Goal: Task Accomplishment & Management: Complete application form

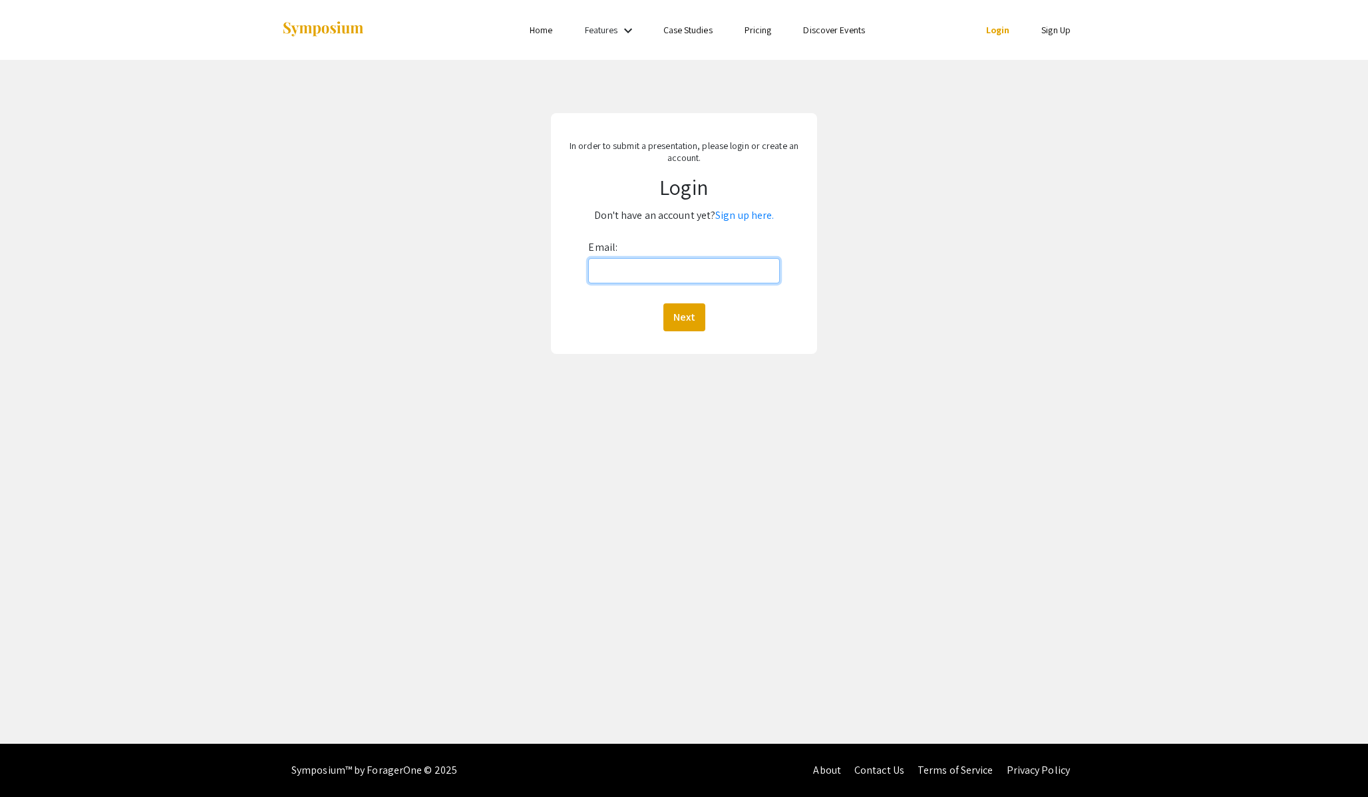
click at [670, 269] on input "Email:" at bounding box center [683, 270] width 191 height 25
type input "ejbae3"
type input "jbae30@jh.edu"
click at [663, 303] on button "Next" at bounding box center [684, 317] width 42 height 28
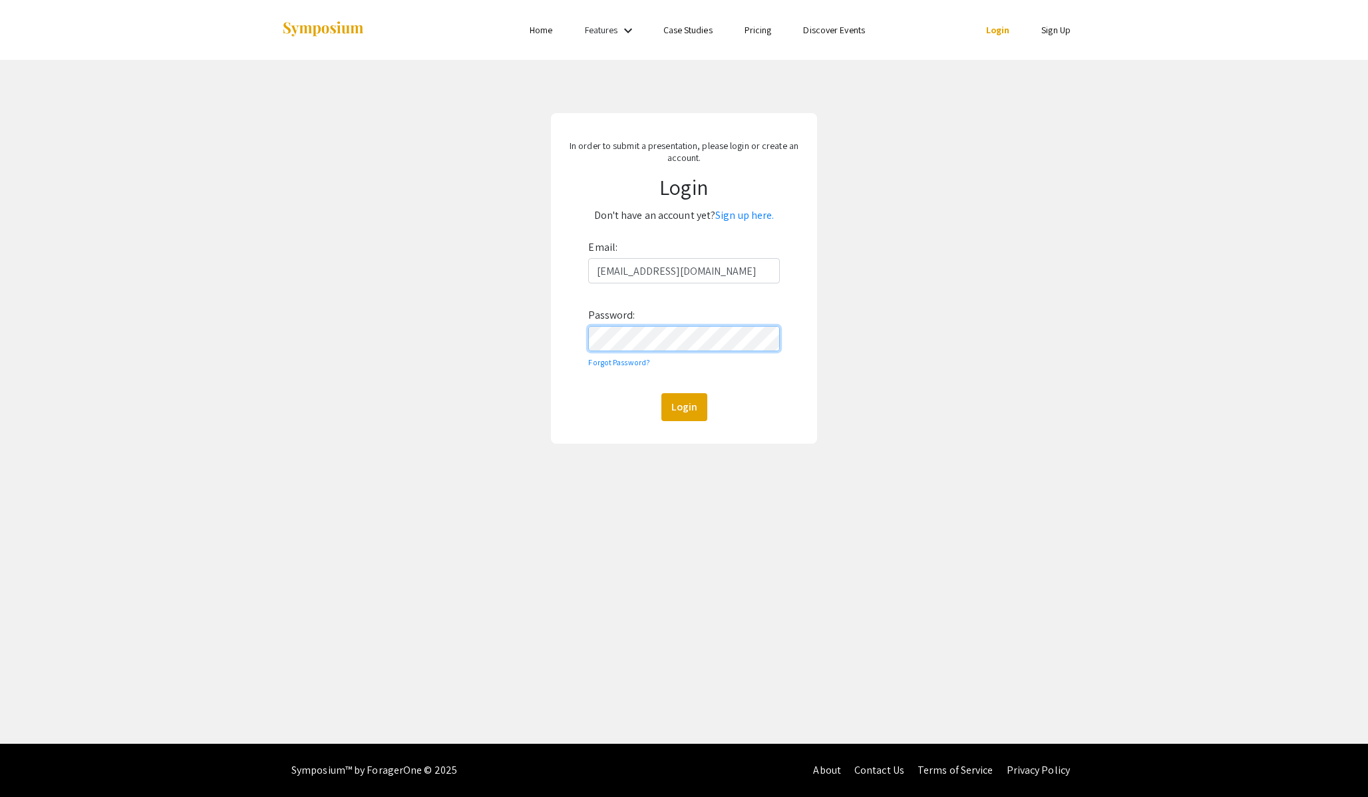
click at [661, 393] on button "Login" at bounding box center [684, 407] width 46 height 28
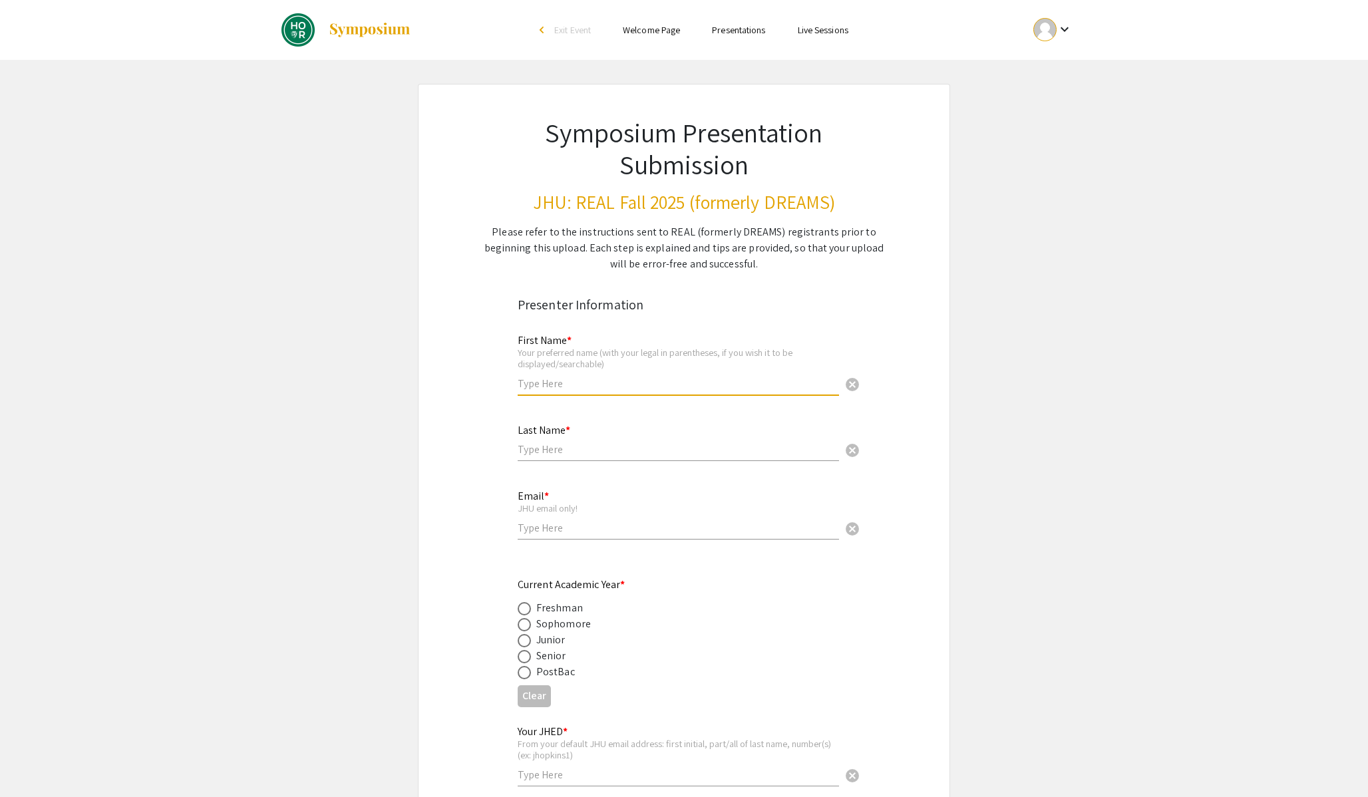
click at [552, 386] on input "text" at bounding box center [677, 383] width 321 height 14
type input "Jason"
click at [563, 386] on input "Jason" at bounding box center [677, 383] width 321 height 14
type input "Jason (Jaesung)"
click at [559, 454] on input "text" at bounding box center [677, 449] width 321 height 14
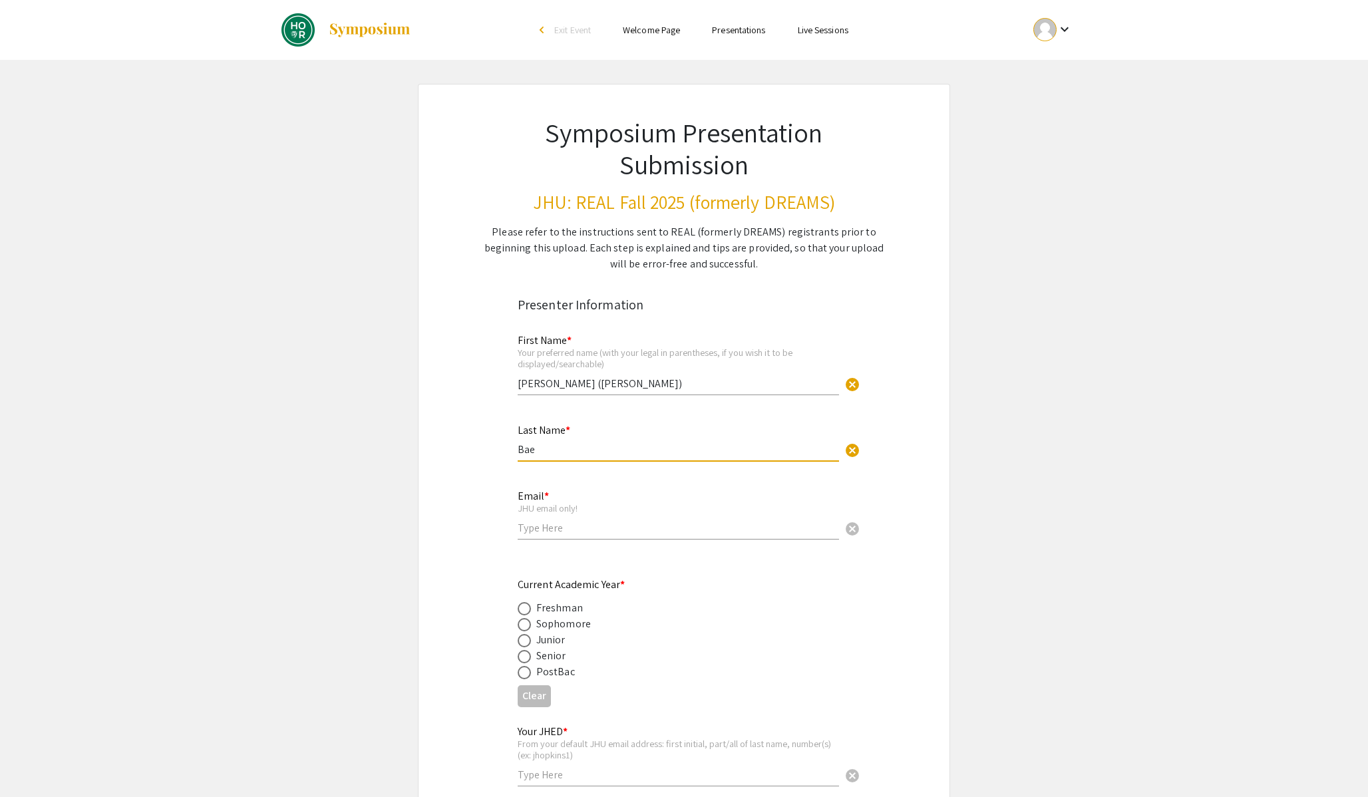
type input "Bae"
click at [538, 528] on input "email" at bounding box center [677, 528] width 321 height 14
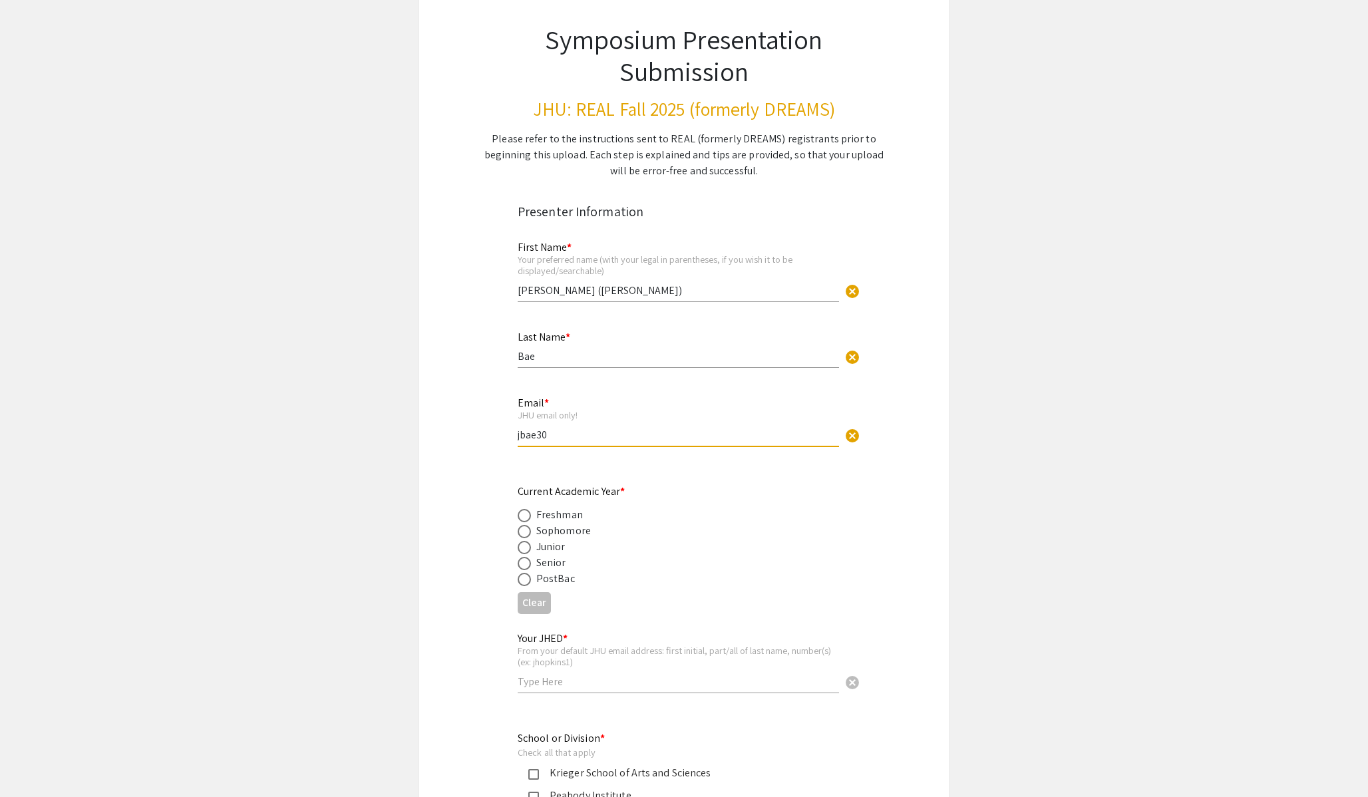
scroll to position [95, 0]
type input "jbae30@jh.edu"
click at [532, 551] on label at bounding box center [526, 545] width 19 height 13
click at [531, 551] on input "radio" at bounding box center [523, 545] width 13 height 13
radio input "true"
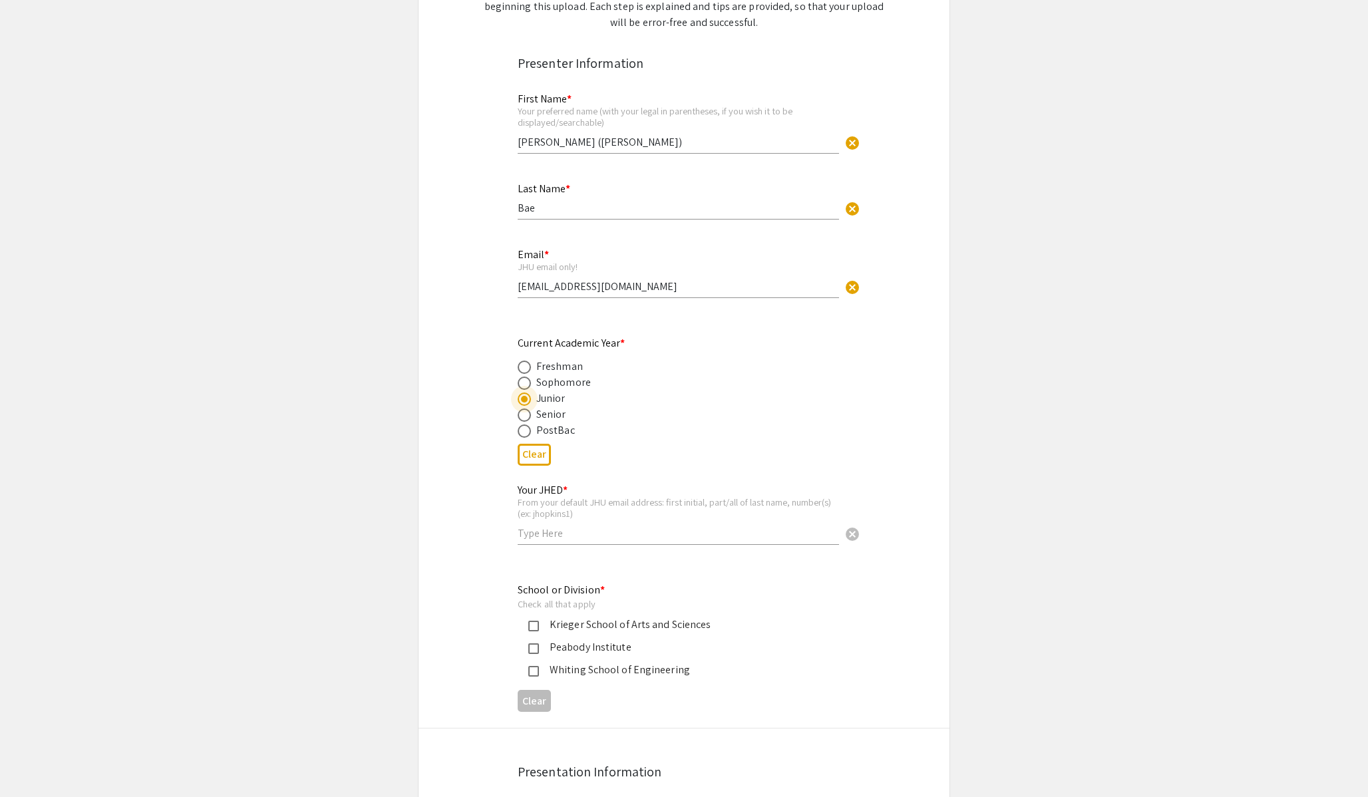
scroll to position [244, 0]
click at [561, 536] on input "text" at bounding box center [677, 530] width 321 height 14
type input "jbae30"
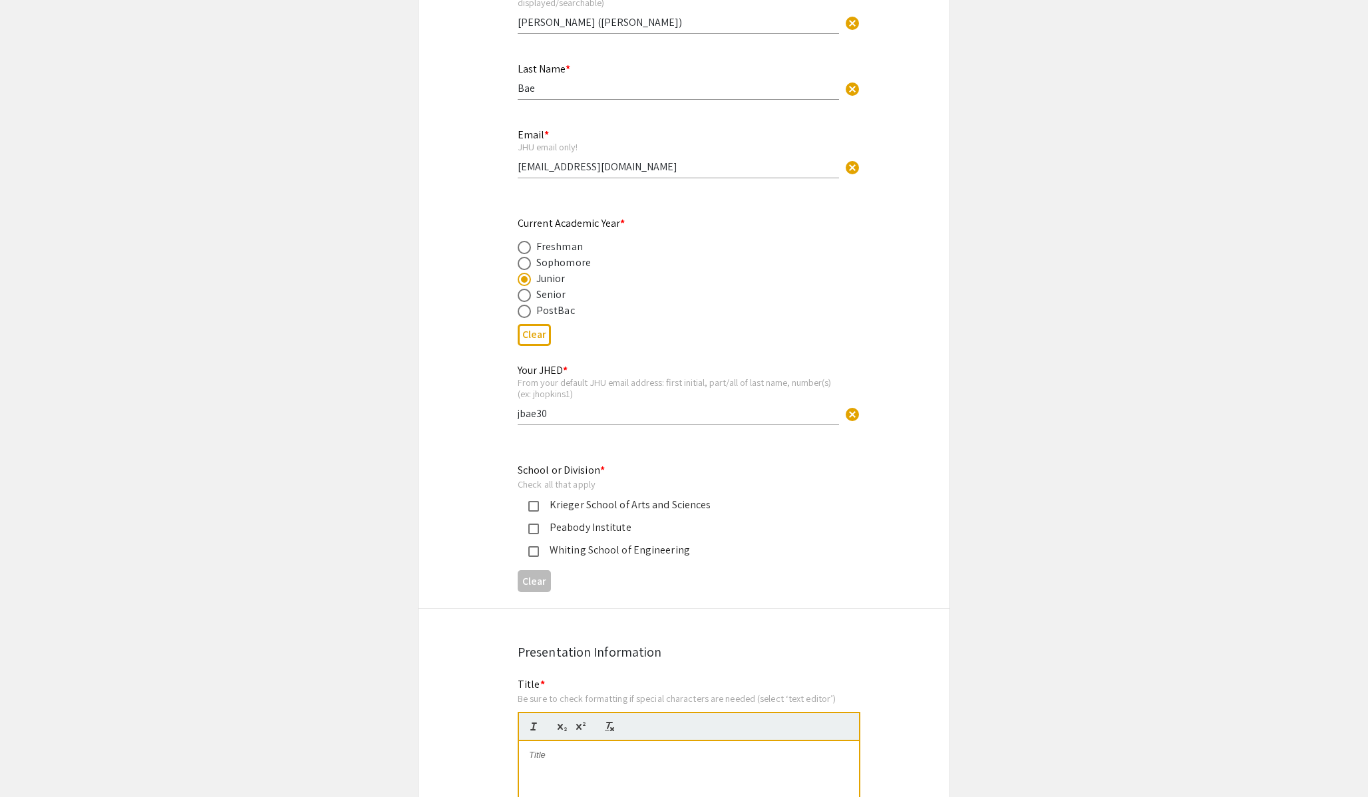
scroll to position [362, 0]
click at [567, 508] on div "Krieger School of Arts and Sciences" at bounding box center [678, 504] width 279 height 16
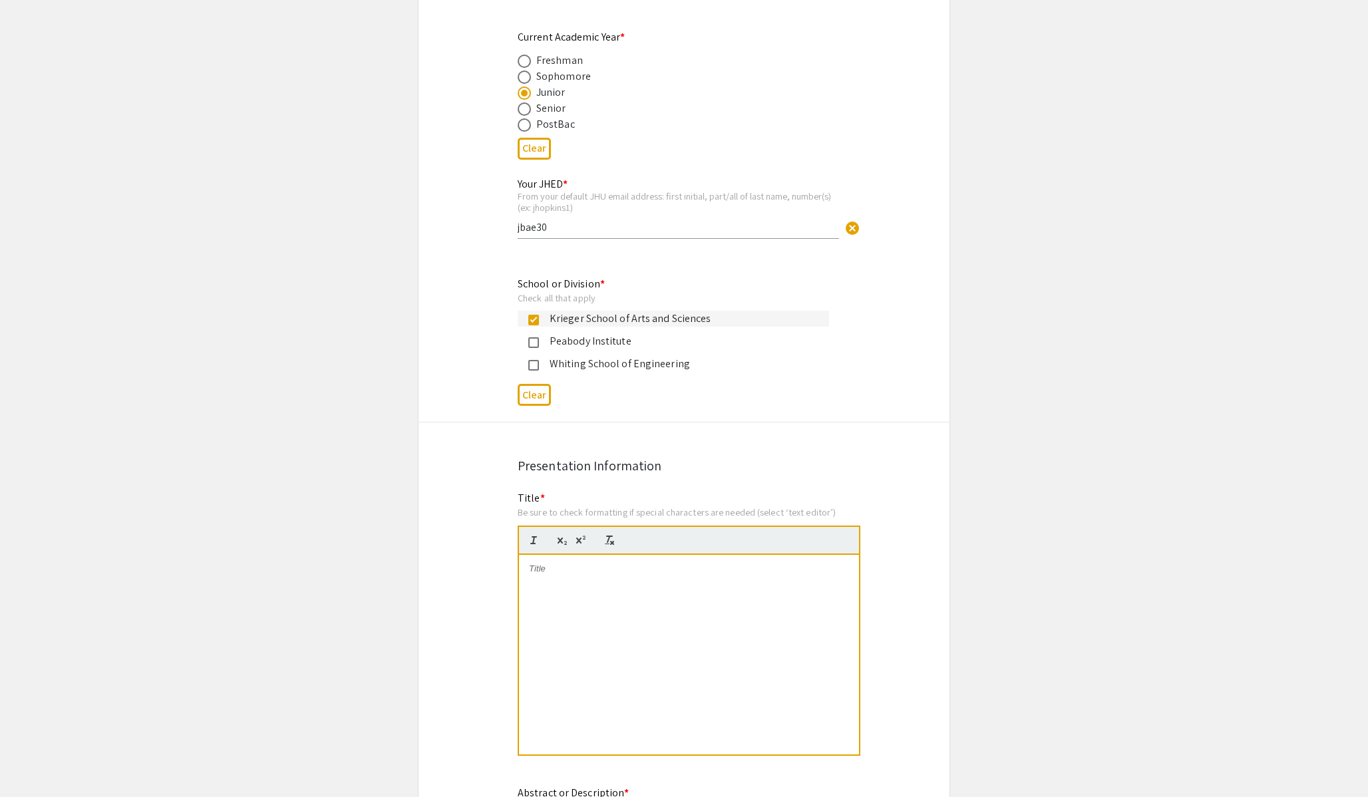
scroll to position [551, 0]
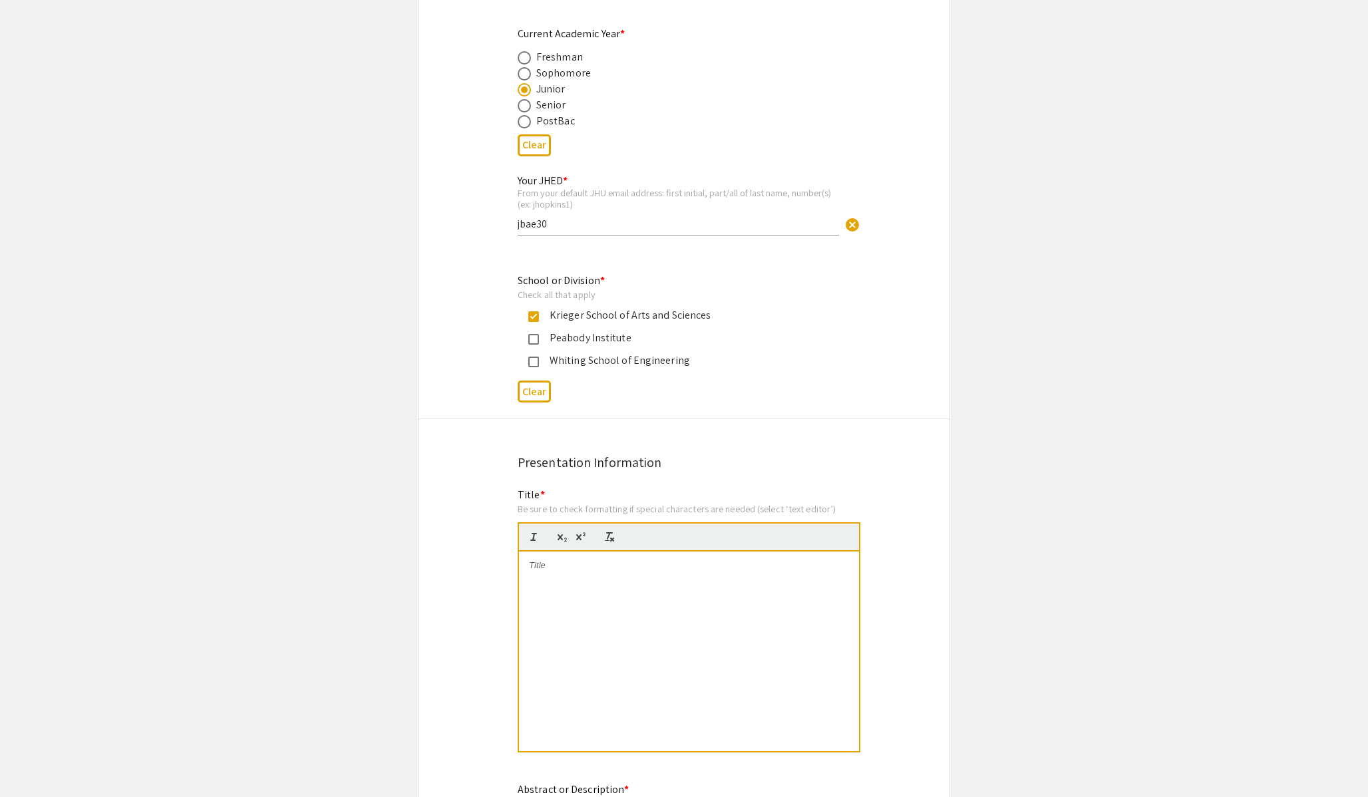
click at [612, 607] on div at bounding box center [689, 651] width 340 height 200
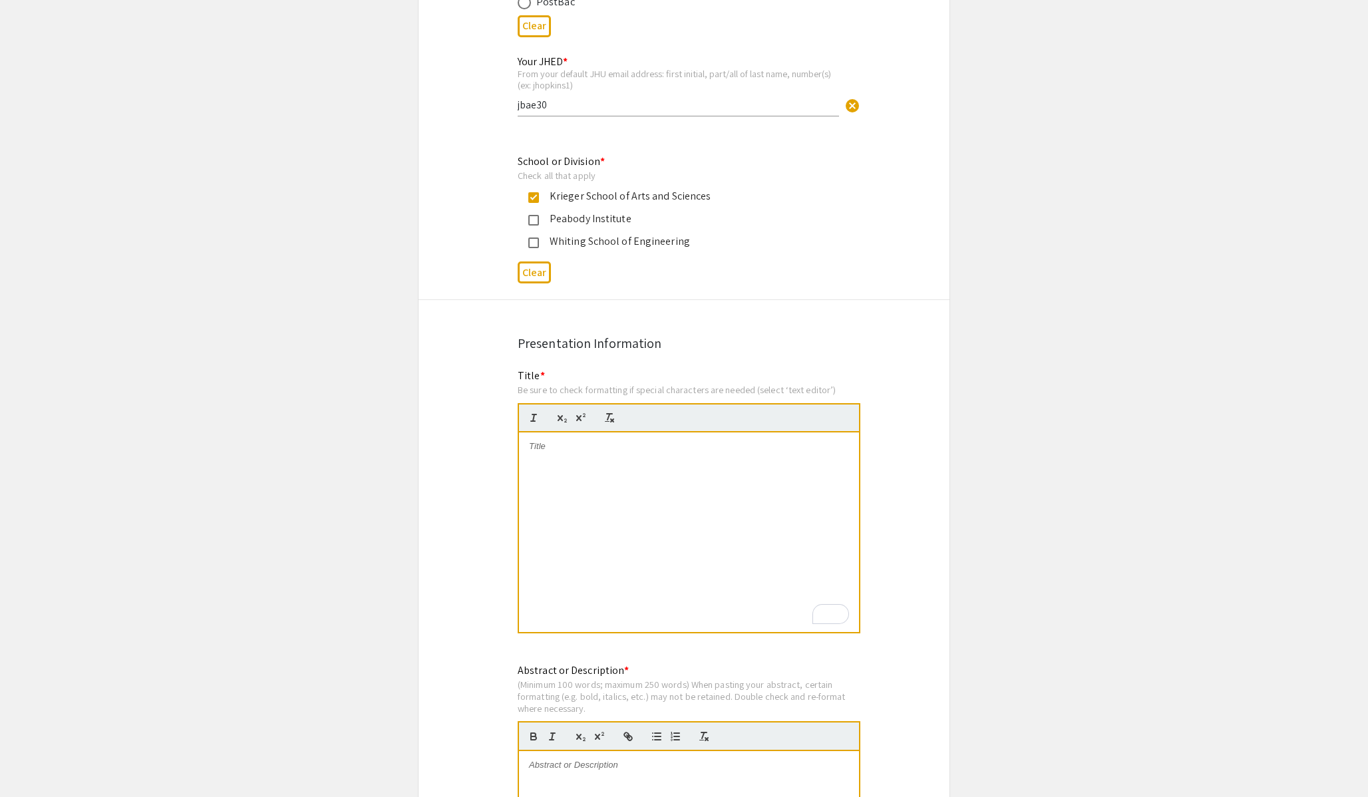
scroll to position [0, 0]
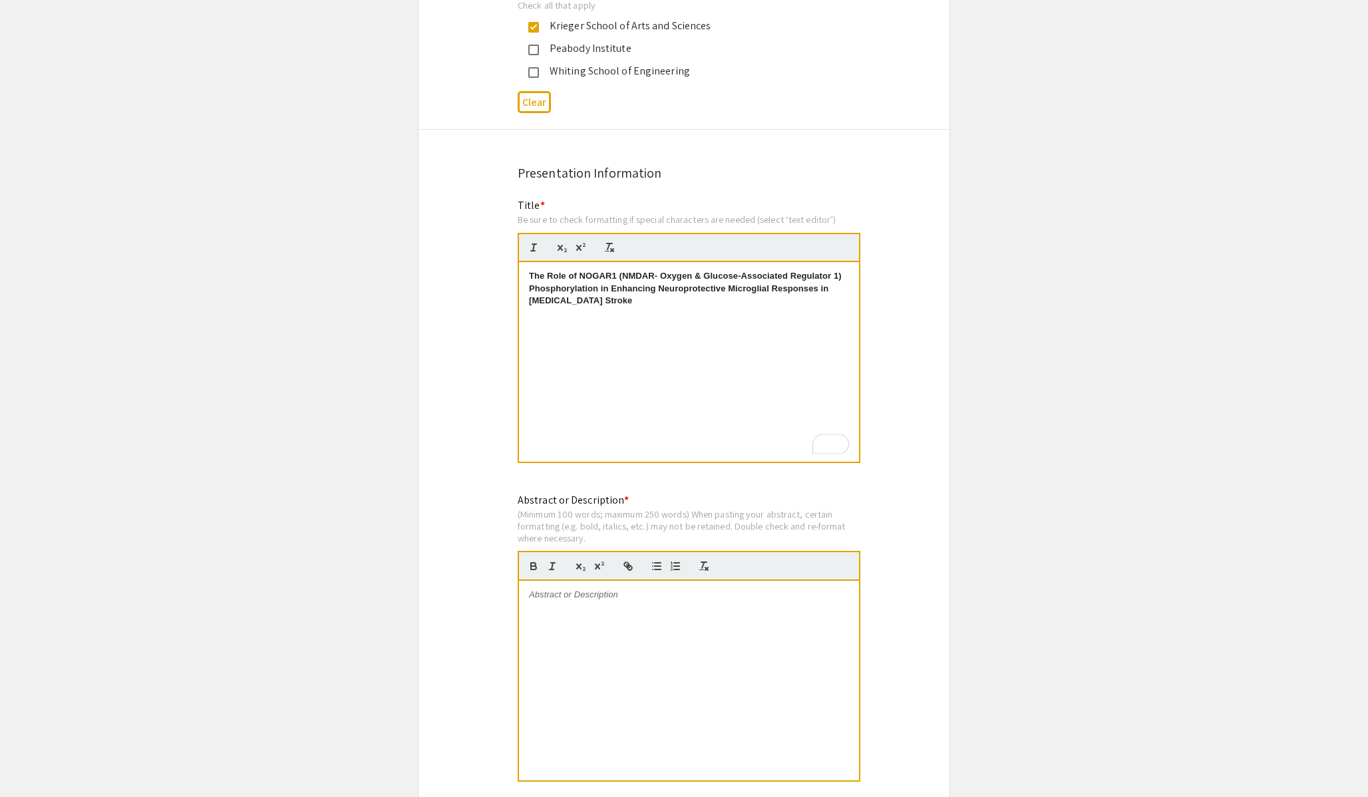
click at [594, 641] on div at bounding box center [689, 681] width 340 height 200
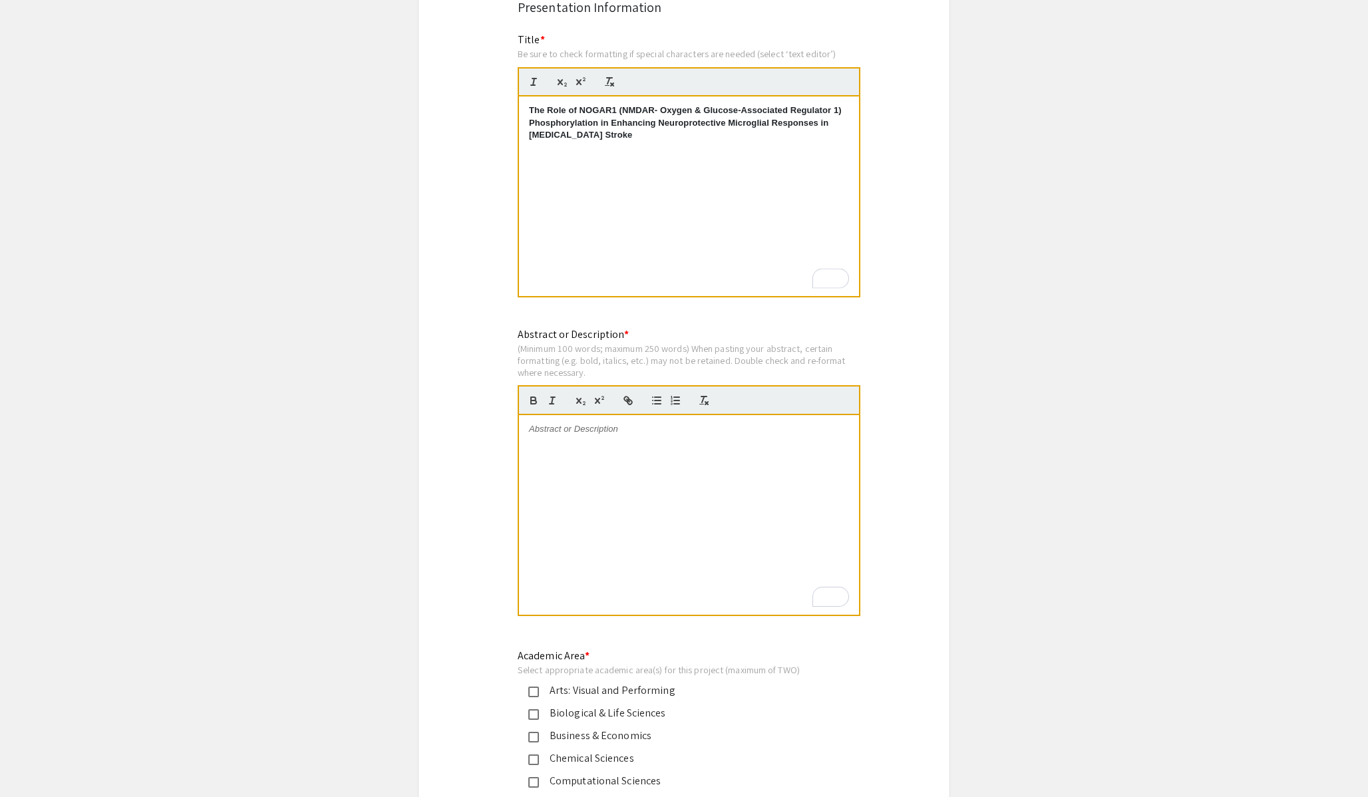
scroll to position [1008, 0]
click at [628, 567] on div "To enrich screen reader interactions, please activate Accessibility in Grammarl…" at bounding box center [689, 513] width 340 height 200
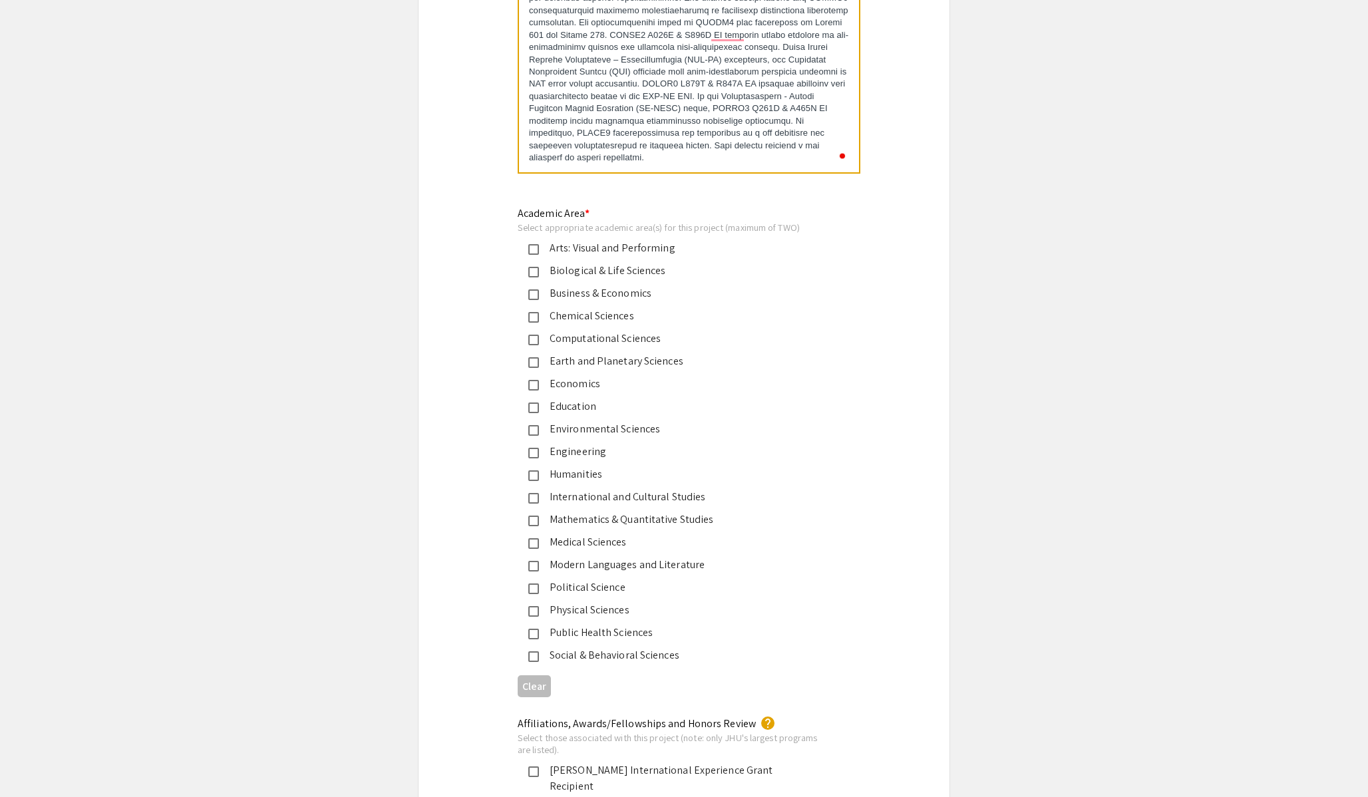
scroll to position [1460, 0]
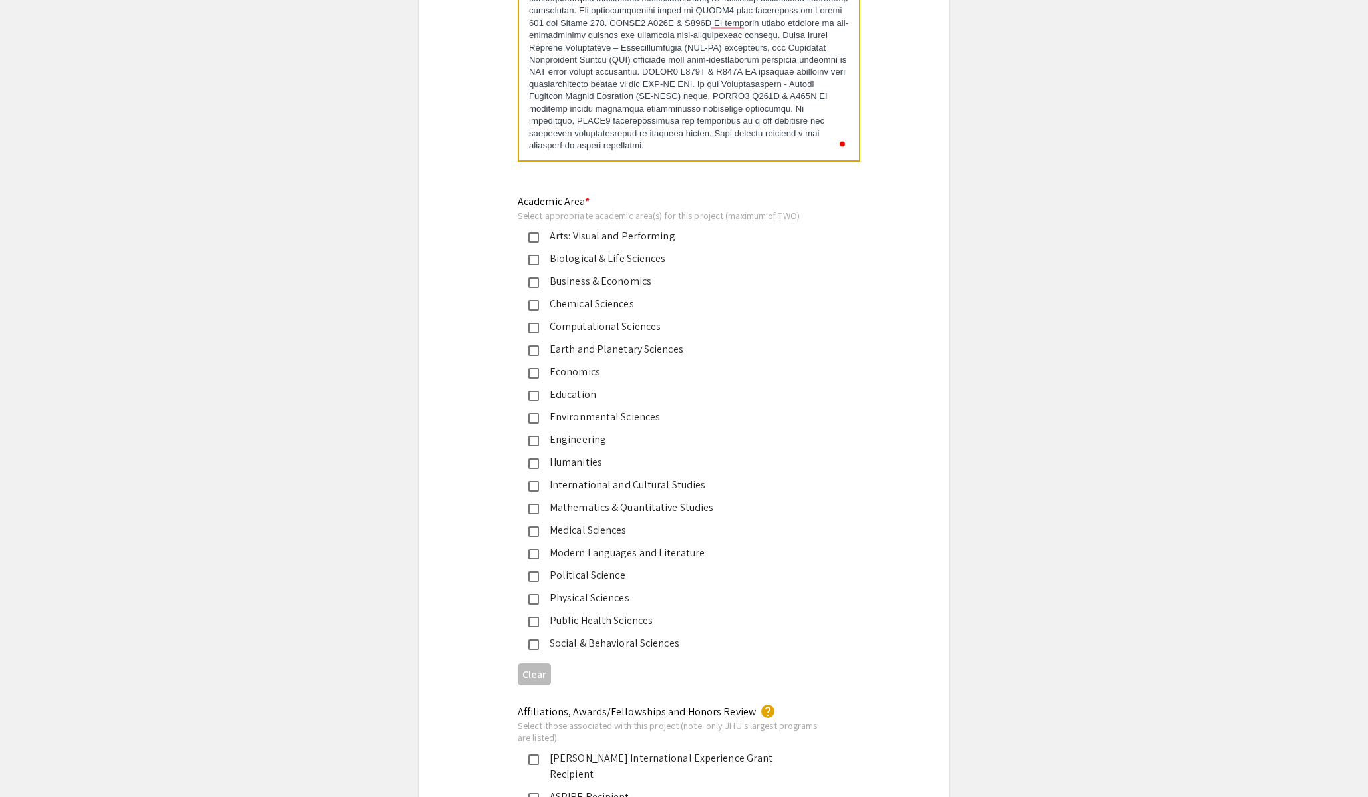
click at [657, 261] on div "Biological & Life Sciences" at bounding box center [678, 259] width 279 height 16
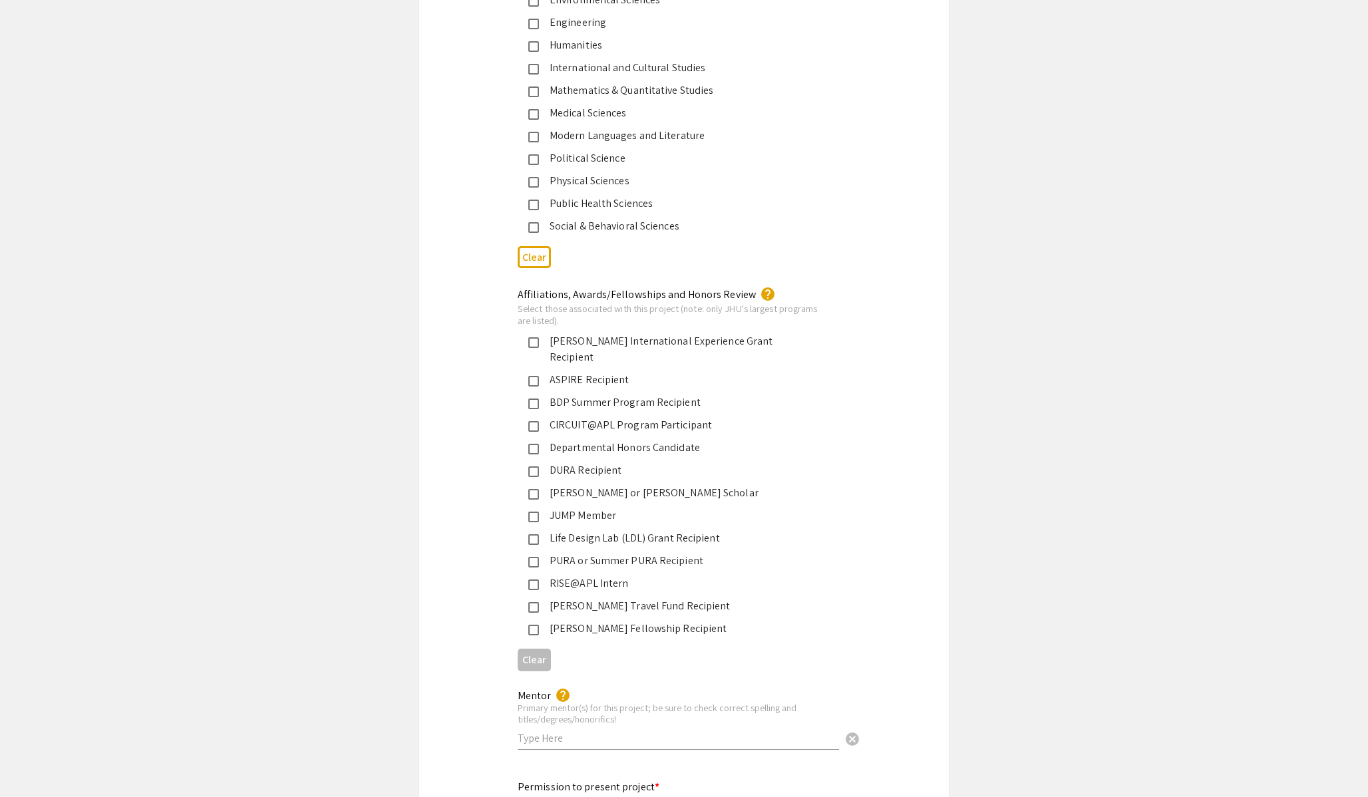
scroll to position [1879, 0]
click at [613, 460] on div "DURA Recipient" at bounding box center [678, 468] width 279 height 16
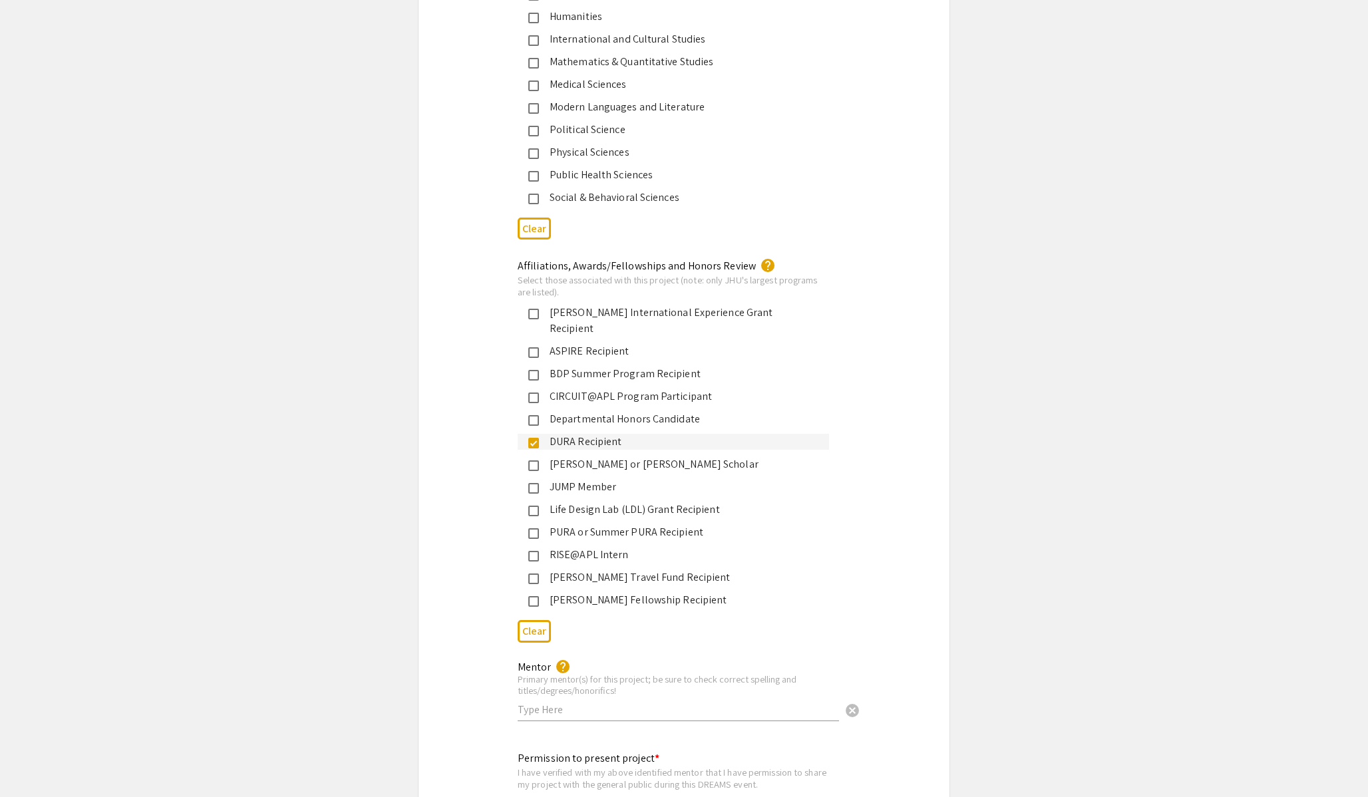
scroll to position [1908, 0]
click at [547, 432] on div "DURA Recipient" at bounding box center [678, 440] width 279 height 16
click at [583, 522] on div "PURA or Summer PURA Recipient" at bounding box center [678, 530] width 279 height 16
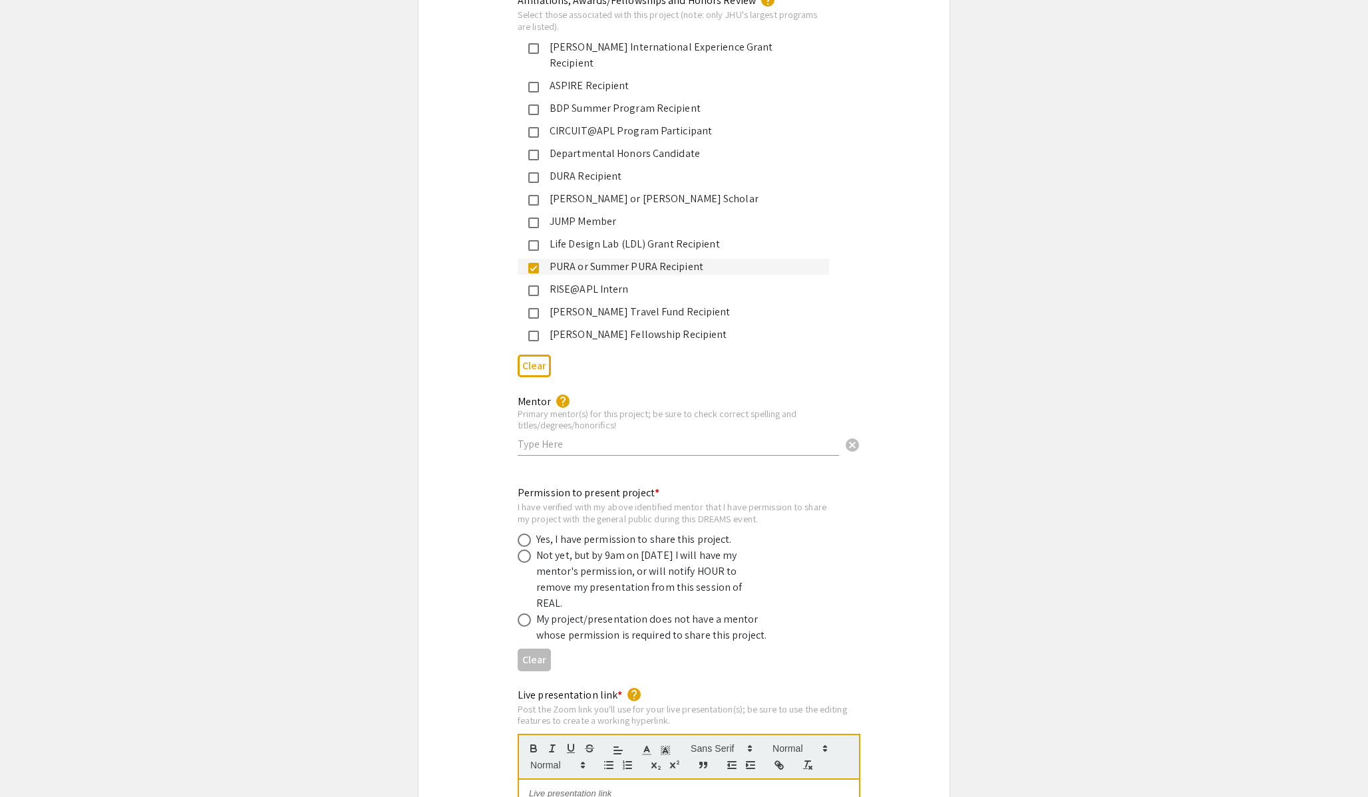
scroll to position [2174, 0]
click at [606, 434] on input "text" at bounding box center [677, 441] width 321 height 14
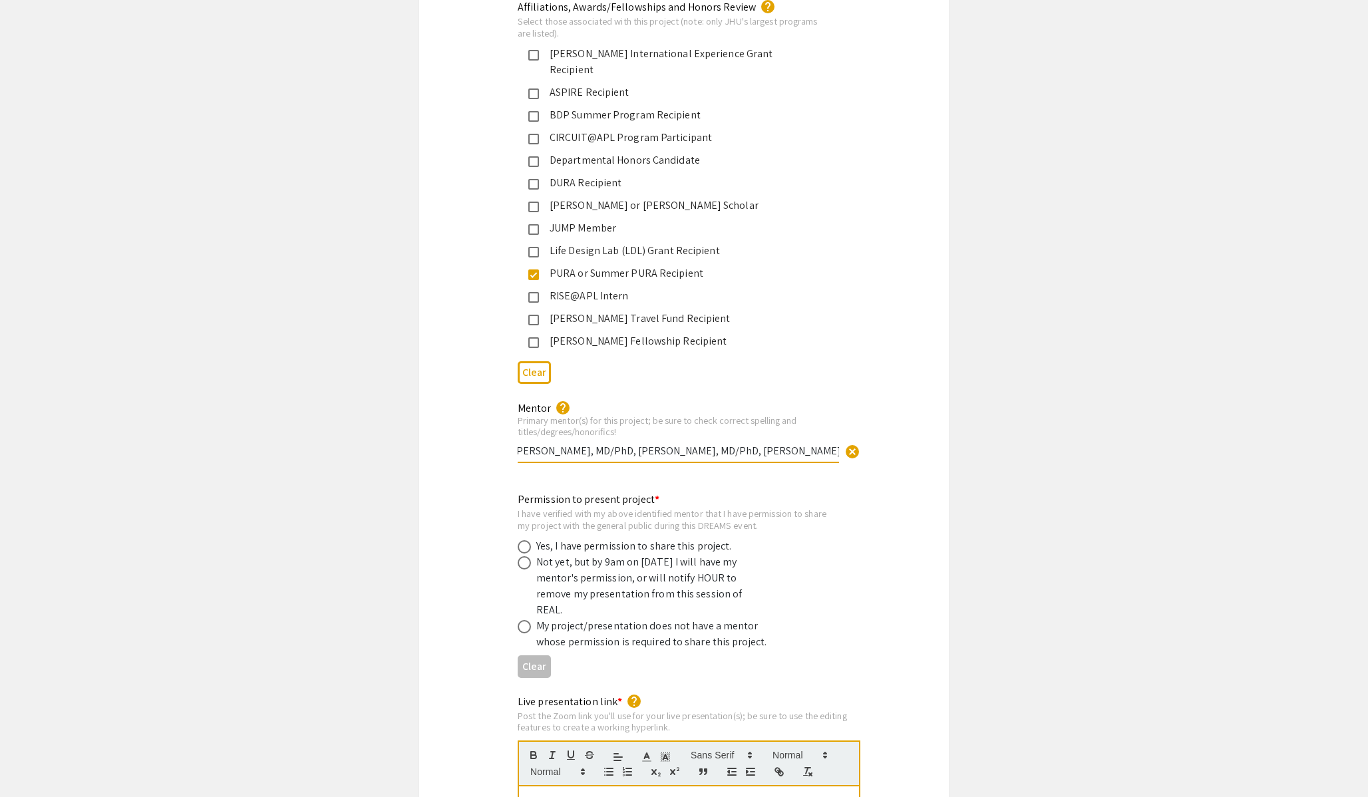
scroll to position [0, 2]
type input "Dr. Xiaoli Rong, MD/PhD, Dr. Ted Dawson, MD/PhD, Dr. Valina Dawson, PhD"
click at [1000, 550] on app-submissions "Symposium Presentation Submission JHU: REAL Fall 2025 (formerly DREAMS) Please …" at bounding box center [684, 18] width 1368 height 4198
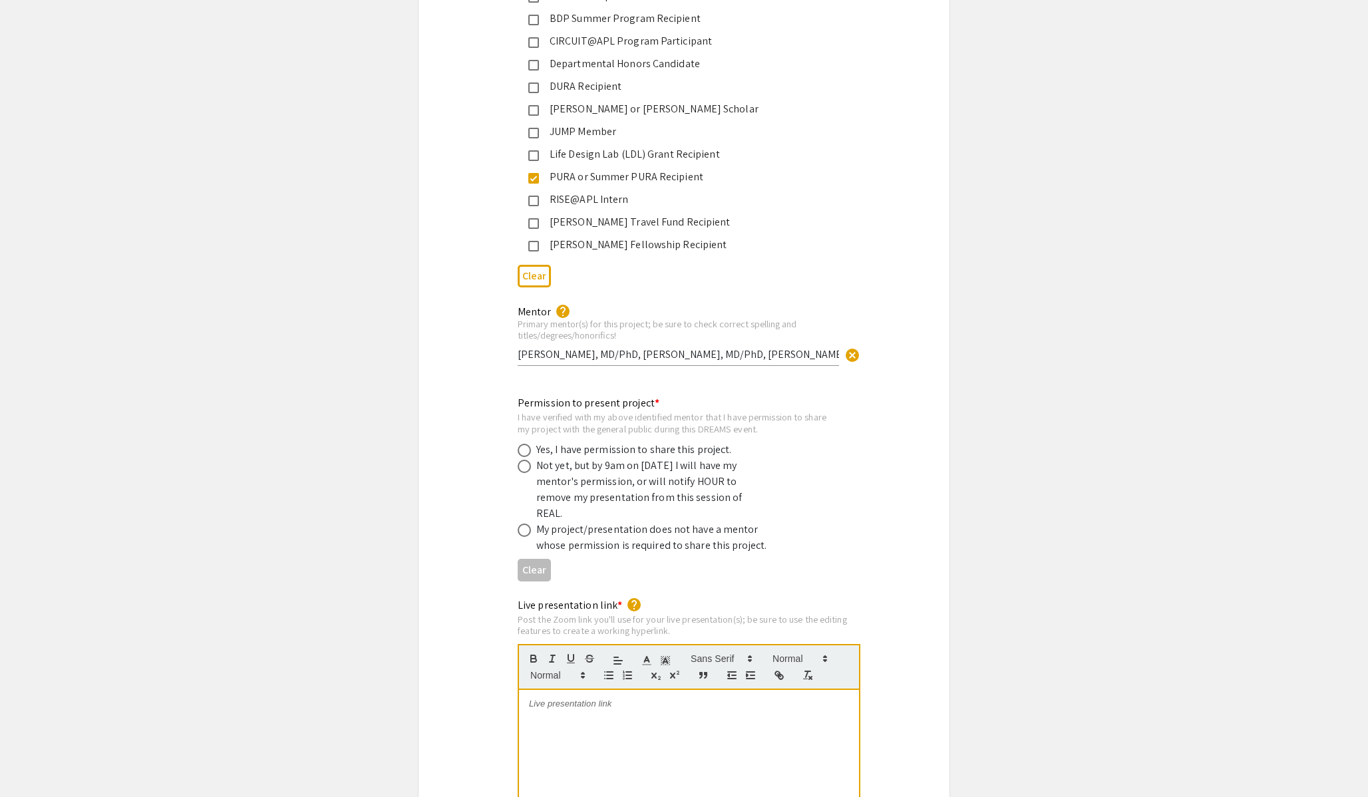
scroll to position [2264, 0]
click at [520, 441] on span at bounding box center [523, 447] width 13 height 13
click at [520, 441] on input "radio" at bounding box center [523, 447] width 13 height 13
radio input "true"
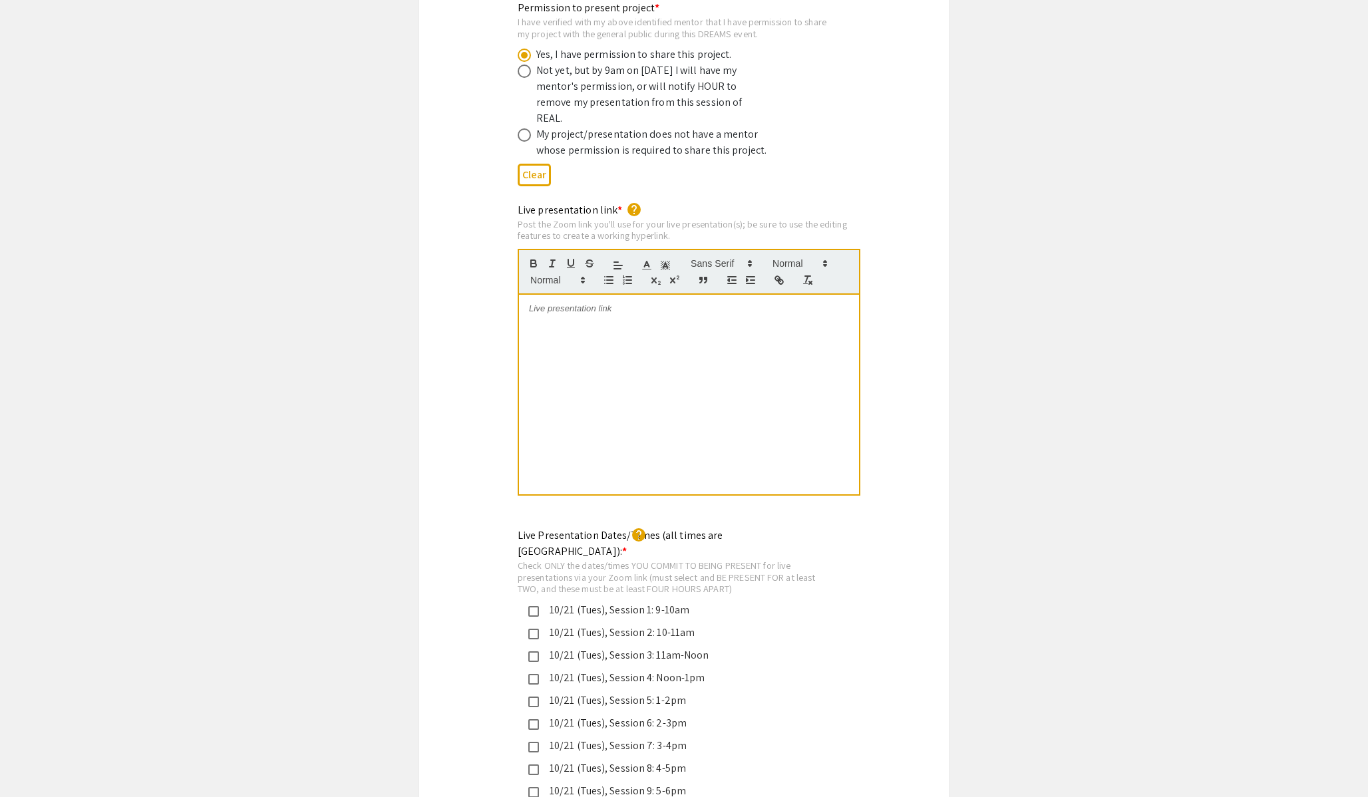
scroll to position [2661, 0]
click at [611, 365] on div at bounding box center [689, 390] width 340 height 200
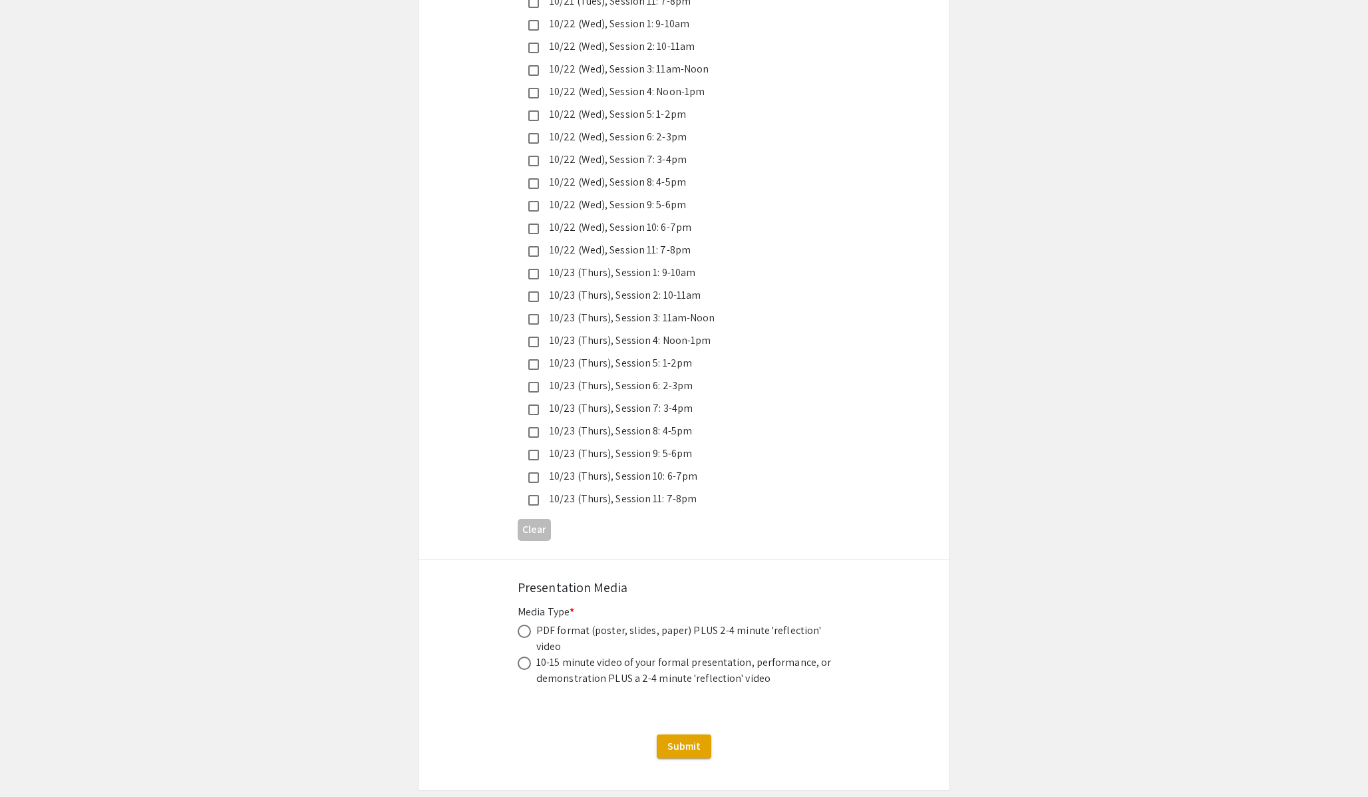
scroll to position [3490, 0]
click at [525, 625] on span at bounding box center [523, 631] width 13 height 13
click at [525, 625] on input "radio" at bounding box center [523, 631] width 13 height 13
radio input "true"
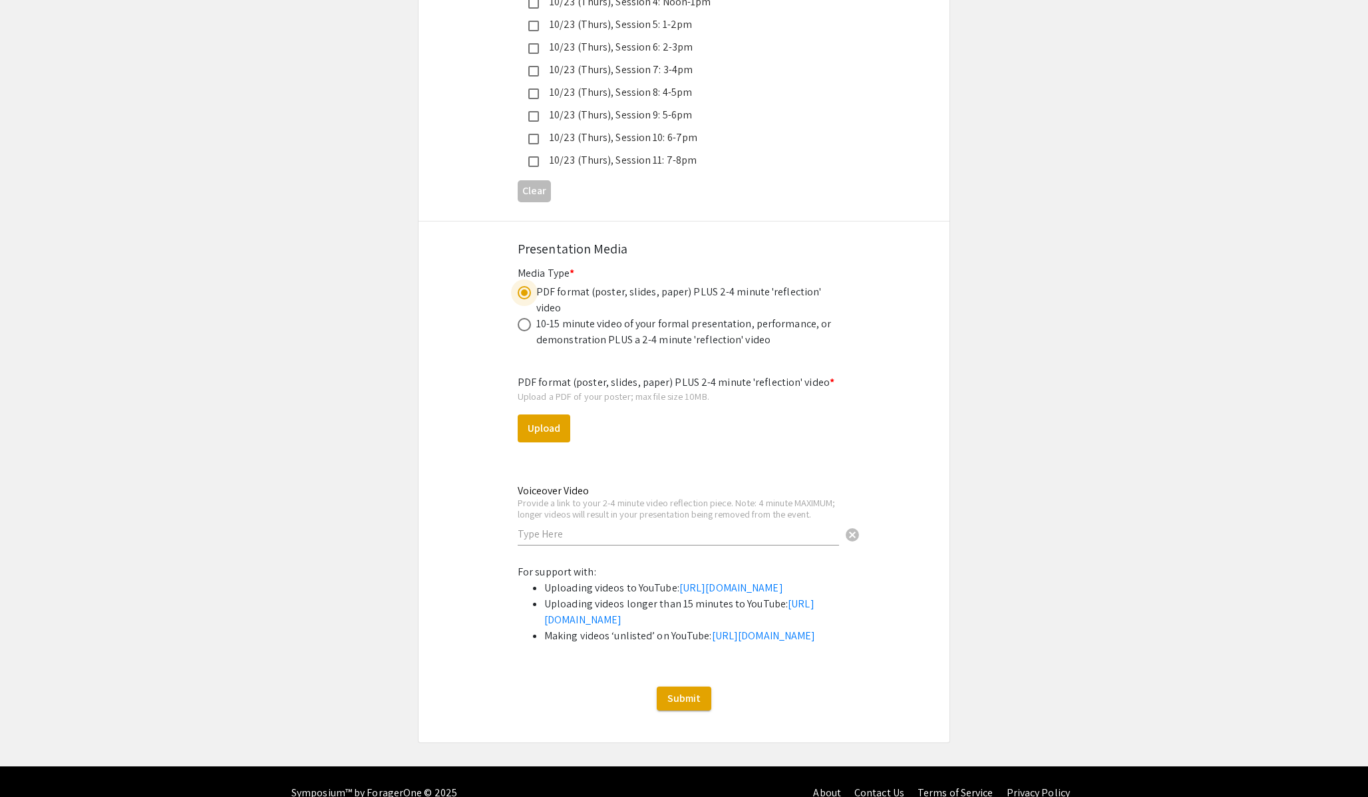
scroll to position [3827, 0]
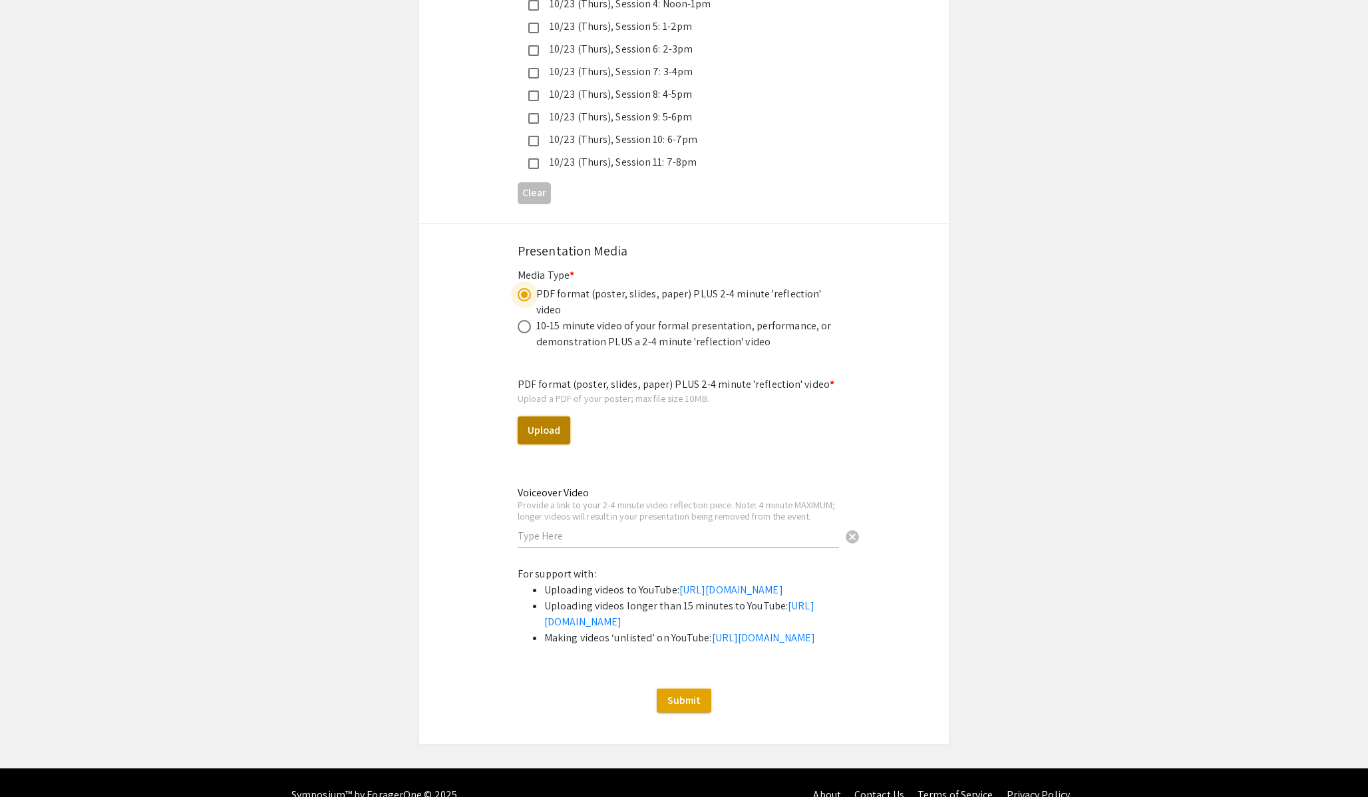
click at [544, 416] on button "Upload" at bounding box center [543, 430] width 53 height 28
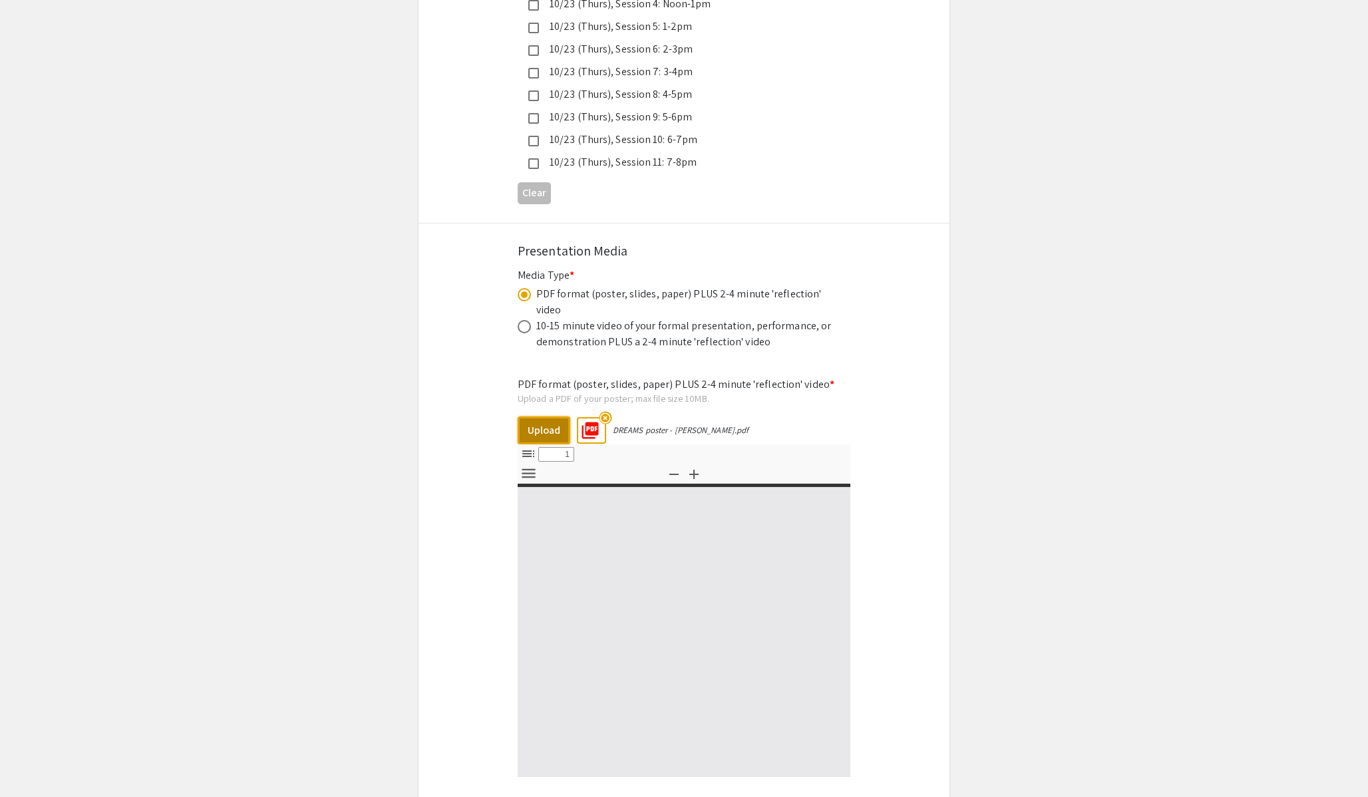
select select "custom"
type input "0"
select select "custom"
type input "1"
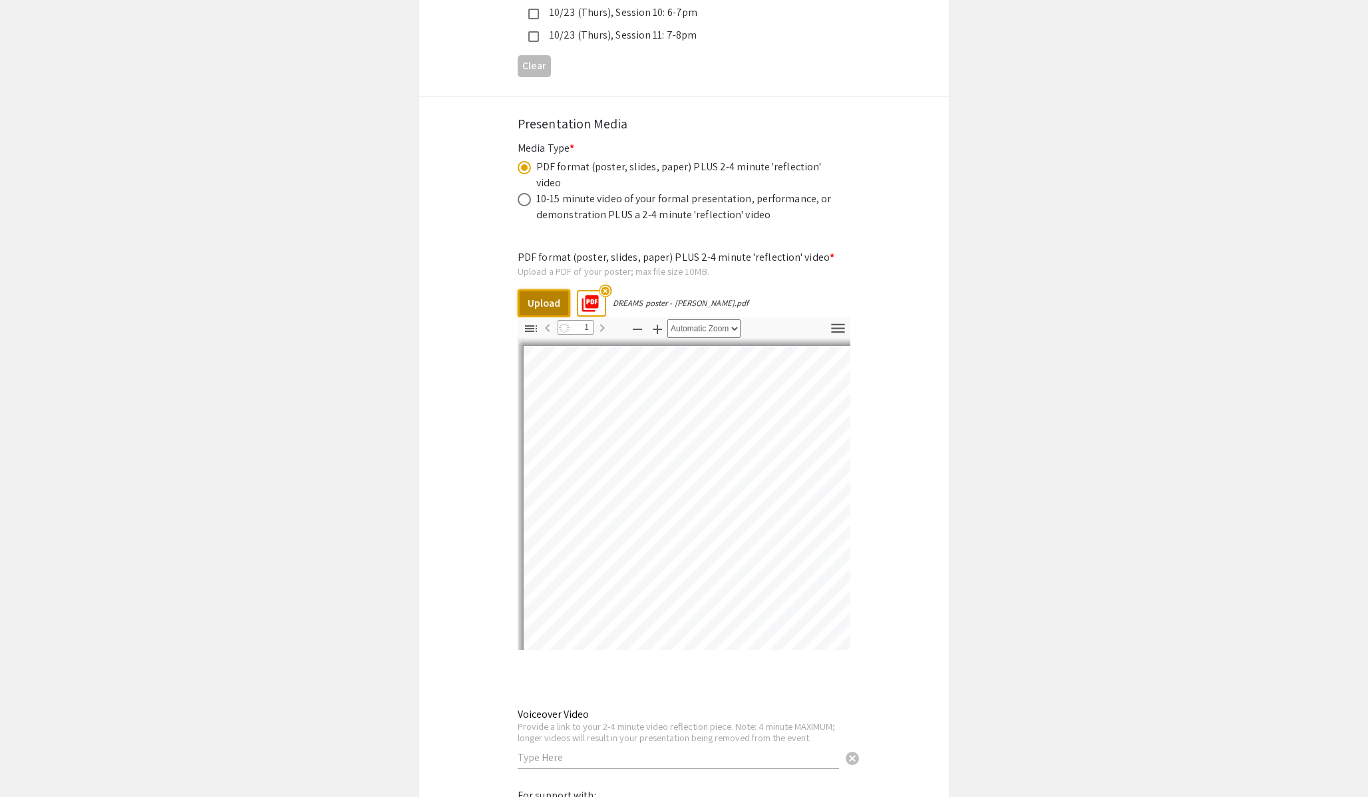
select select "auto"
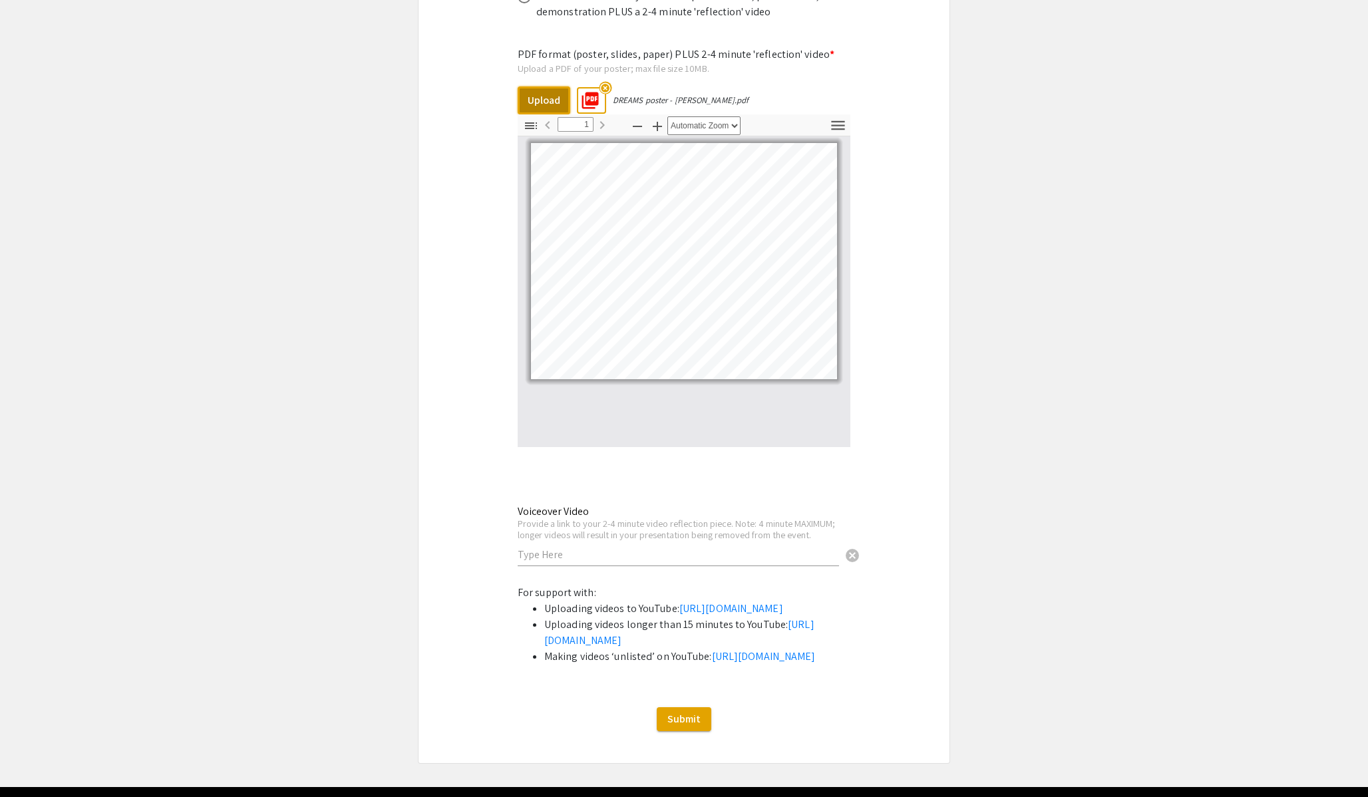
scroll to position [4159, 0]
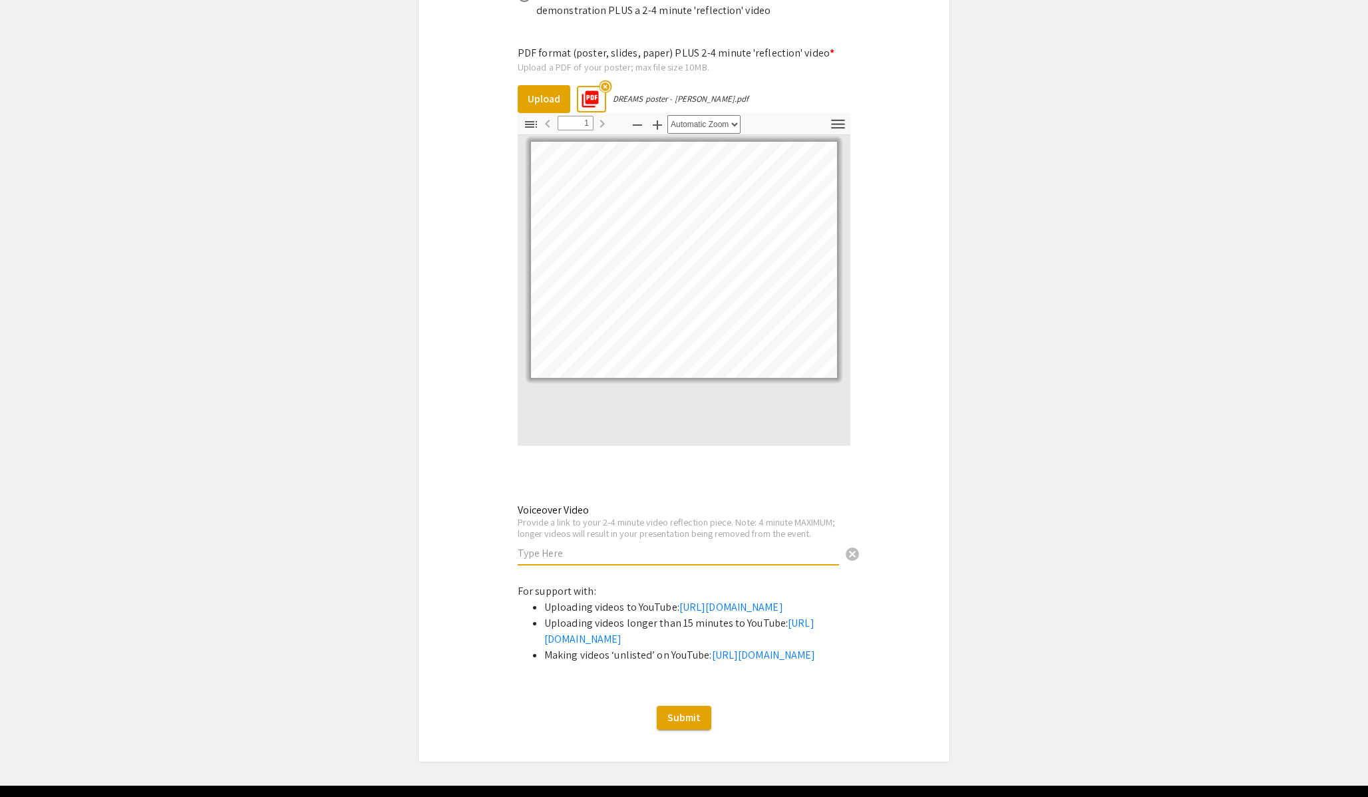
click at [668, 546] on input "text" at bounding box center [677, 553] width 321 height 14
paste input "https://youtu.be/IDQv-Y6pcqI"
type input "https://youtu.be/IDQv-Y6pcqI"
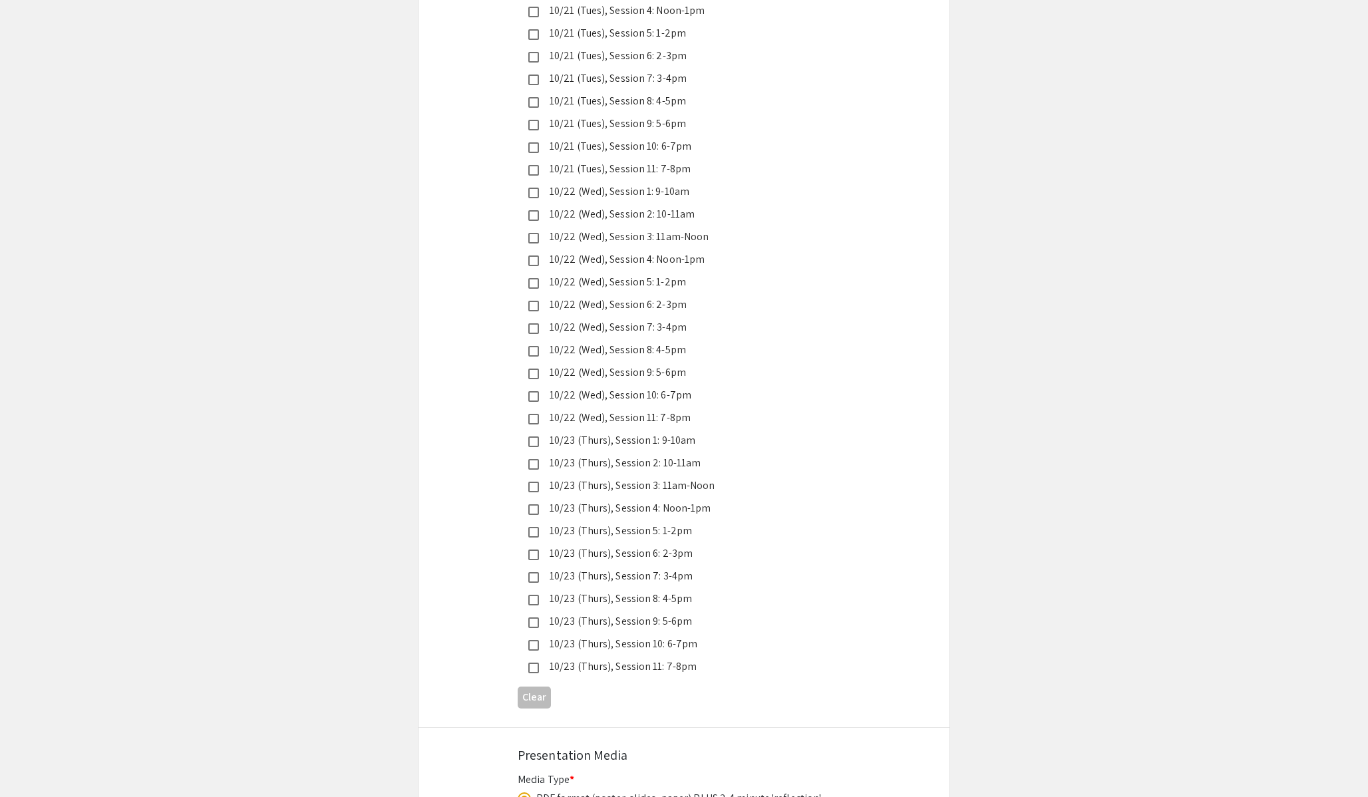
scroll to position [3330, 0]
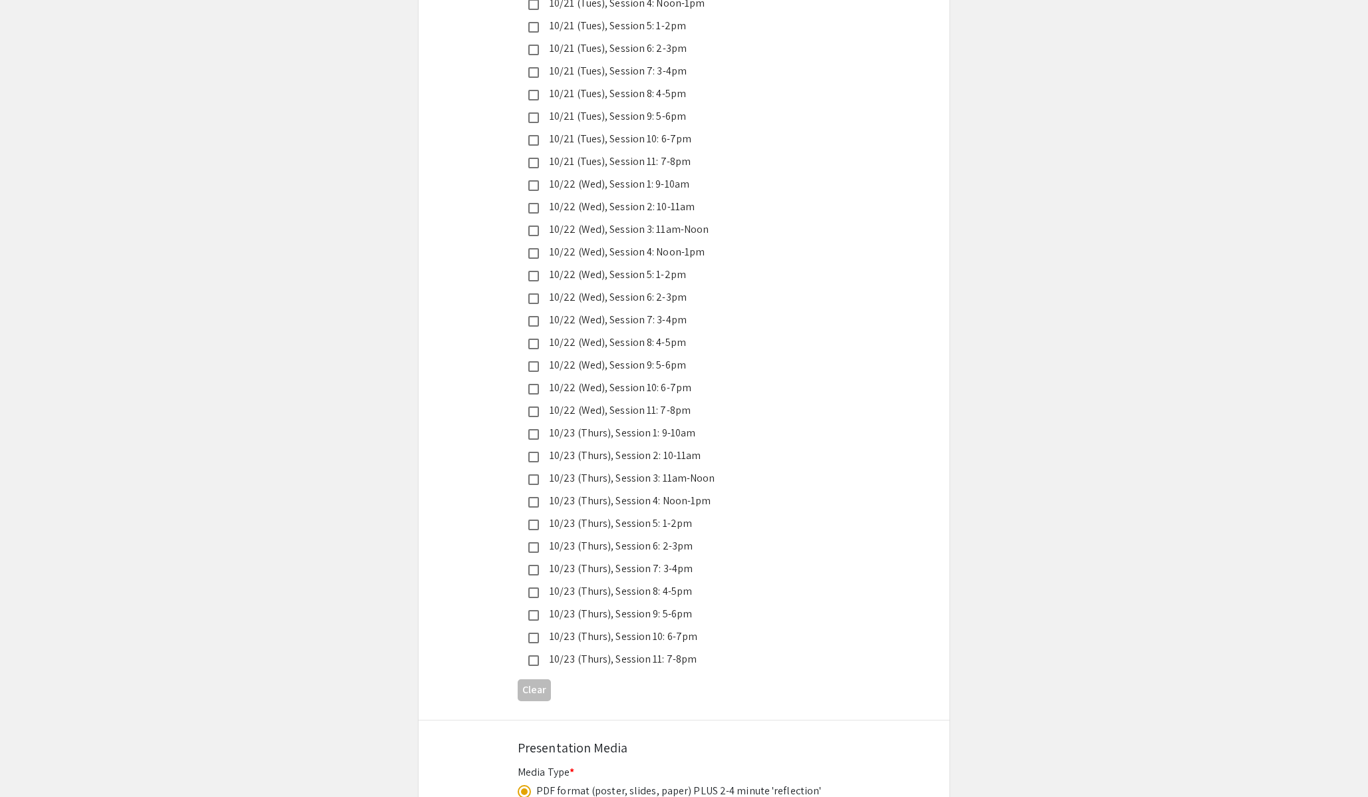
click at [662, 651] on div "10/23 (Thurs), Session 11: 7-8pm" at bounding box center [678, 659] width 279 height 16
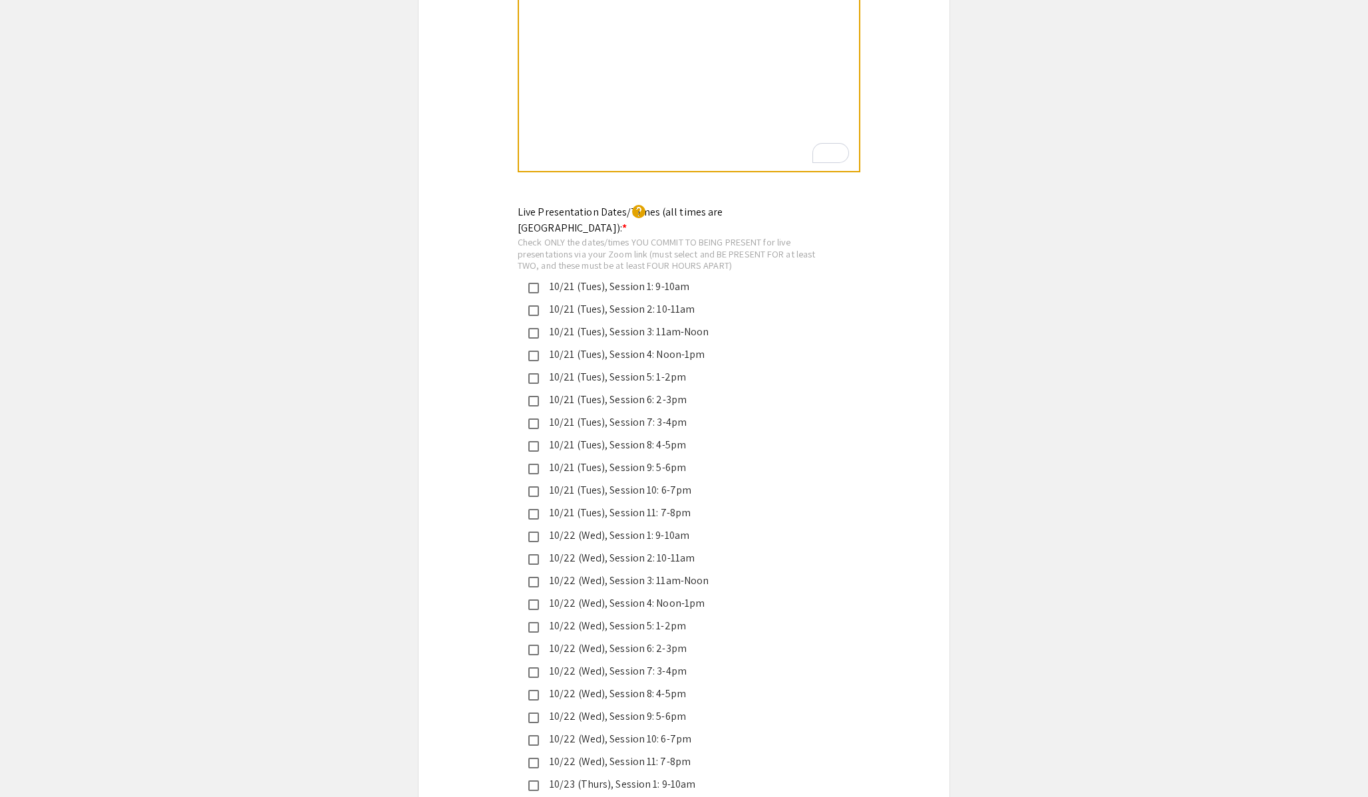
scroll to position [2979, 0]
click at [584, 325] on div "10/21 (Tues), Session 3: 11am-Noon" at bounding box center [678, 333] width 279 height 16
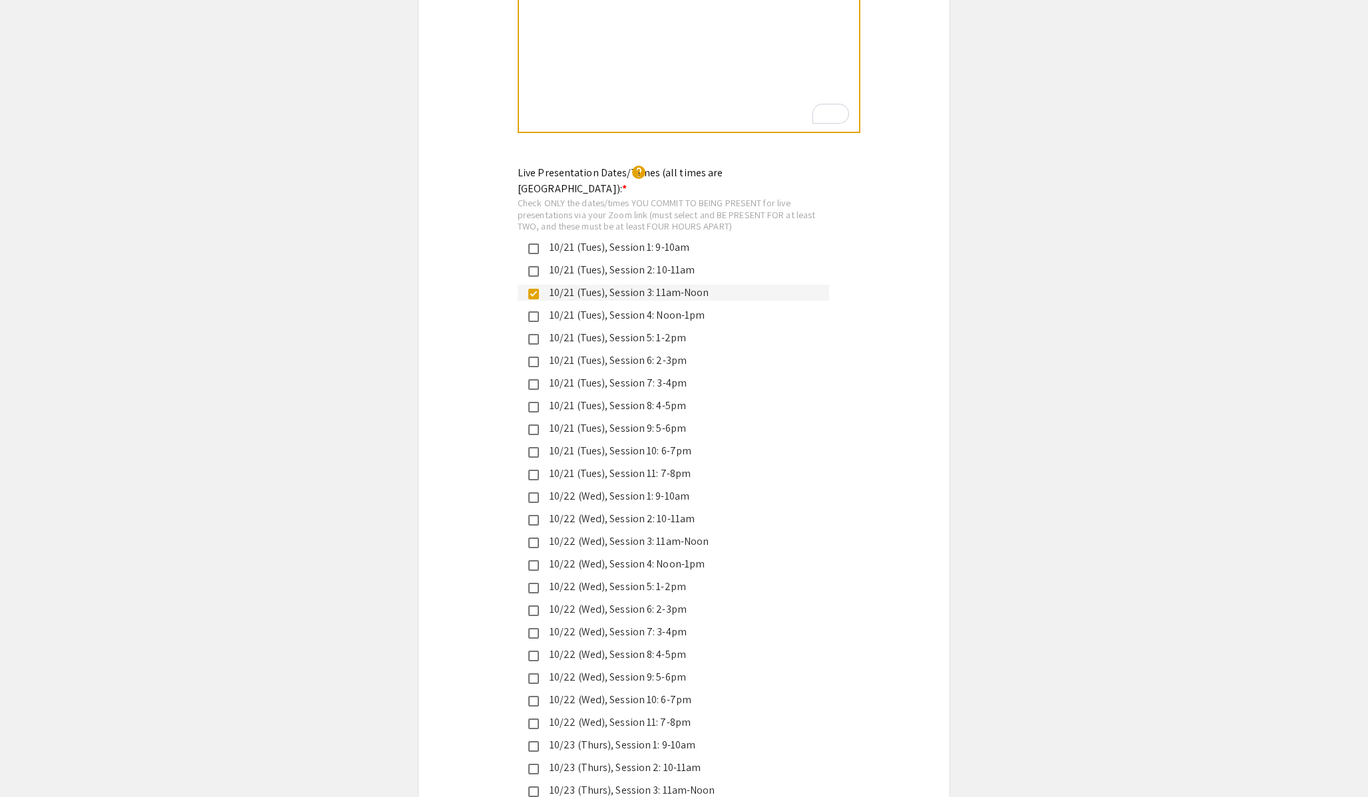
scroll to position [3019, 0]
click at [947, 297] on div "Live Presentation Dates/Times (all times are Eastern US): * help Check ONLY the…" at bounding box center [683, 590] width 531 height 853
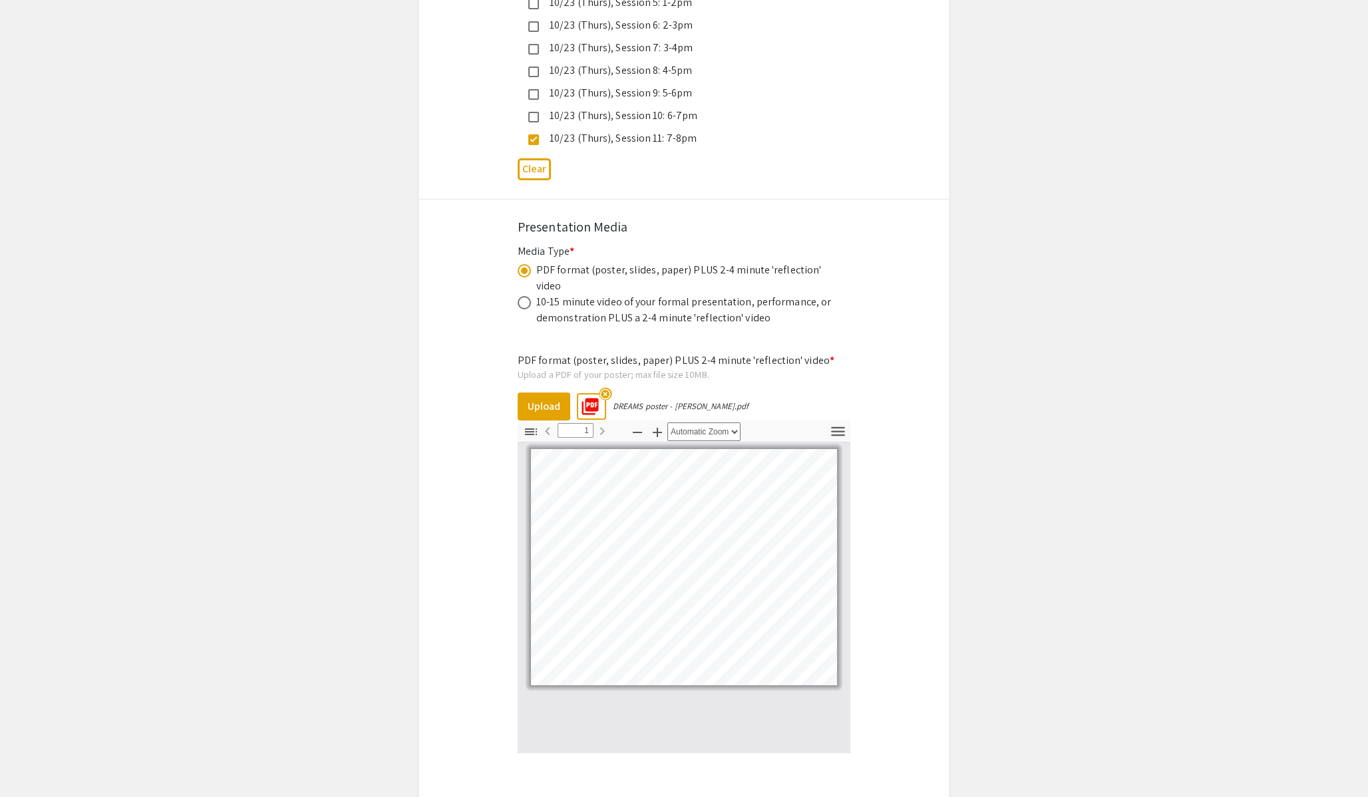
scroll to position [4237, 0]
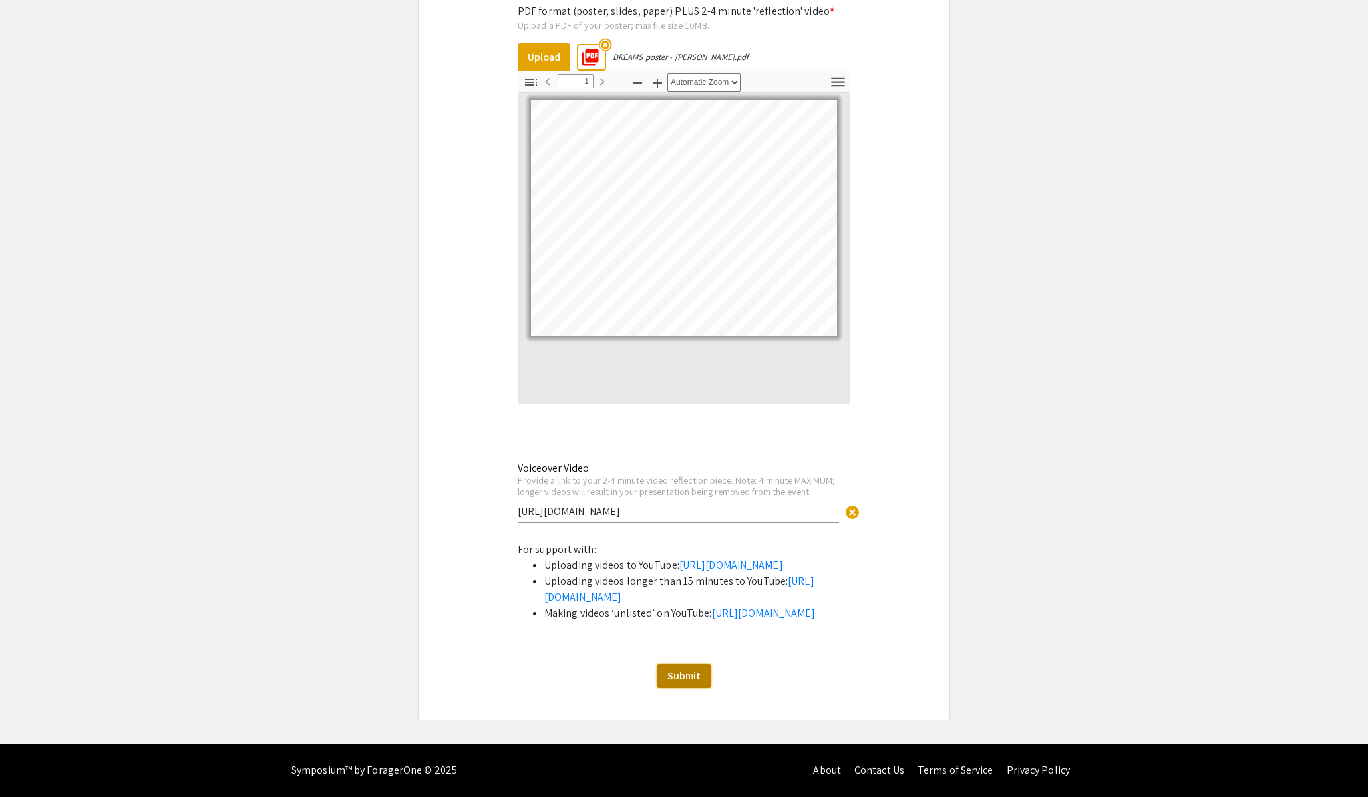
click at [698, 677] on span "Submit" at bounding box center [683, 675] width 33 height 14
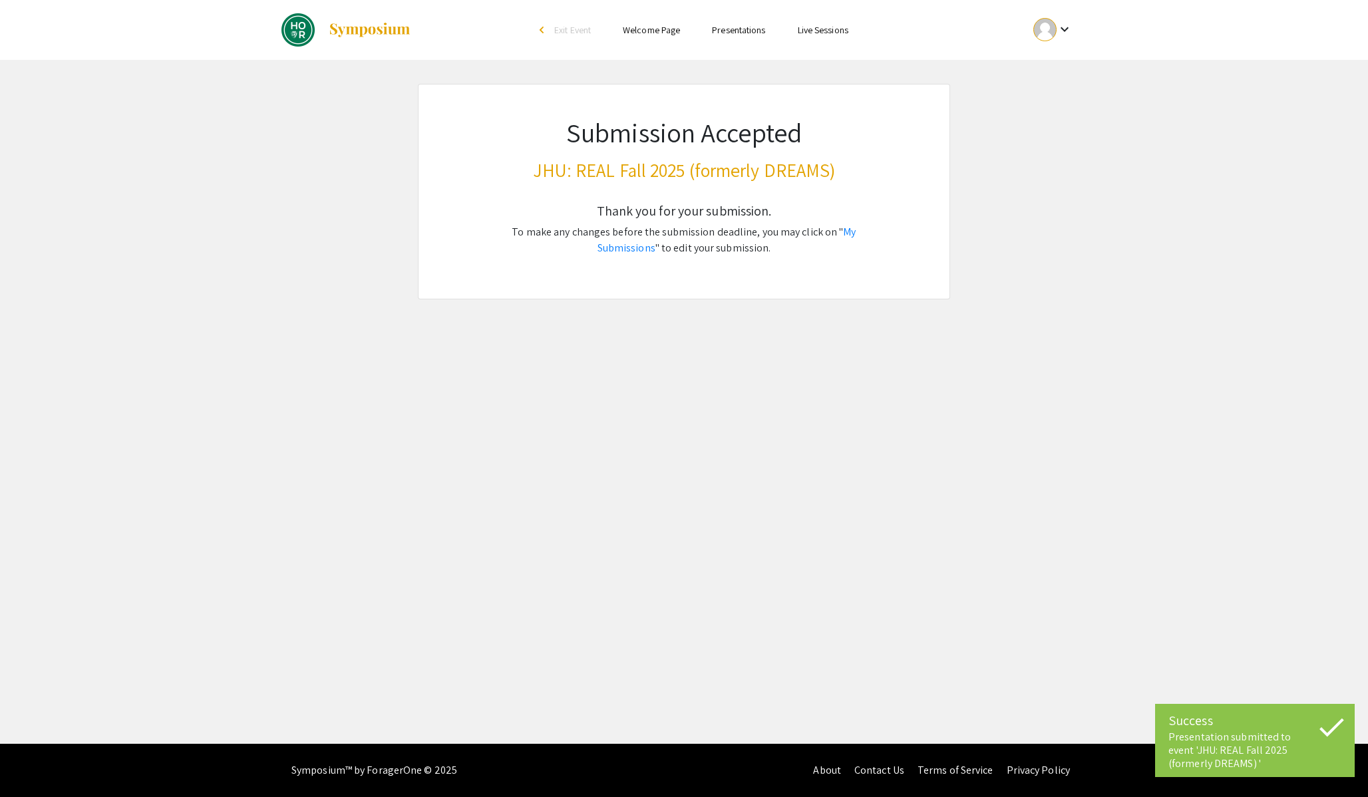
click at [1133, 300] on div "Skip navigation arrow_back_ios Exit Event Welcome Page Presentations Live Sessi…" at bounding box center [684, 372] width 1368 height 744
